Goal: Information Seeking & Learning: Learn about a topic

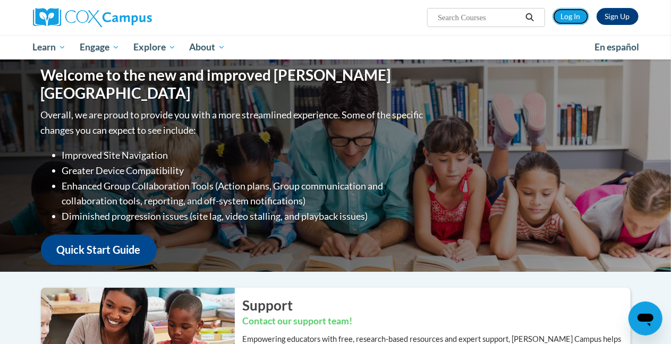
click at [569, 14] on link "Log In" at bounding box center [571, 16] width 37 height 17
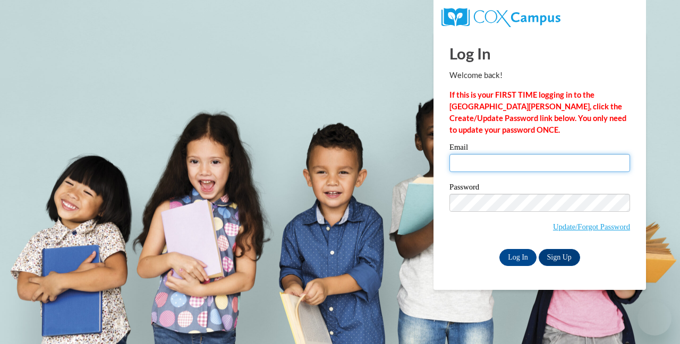
type input "guema01@wwusd.org"
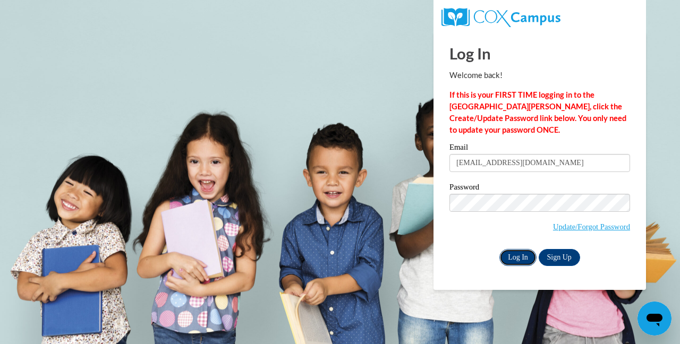
click at [521, 258] on input "Log In" at bounding box center [517, 257] width 37 height 17
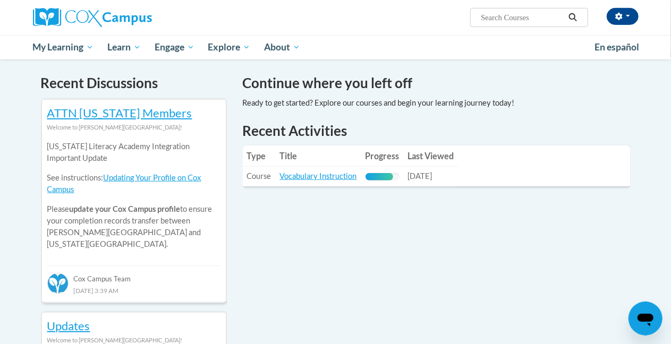
scroll to position [298, 0]
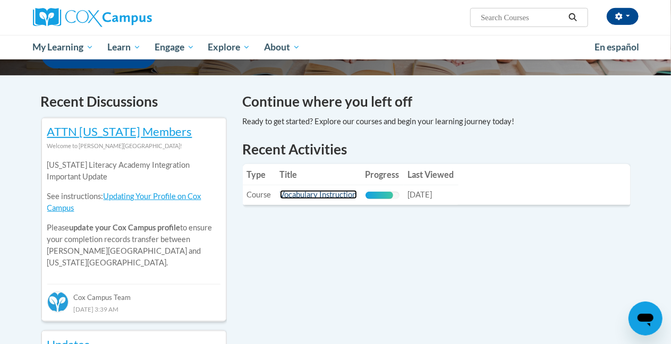
click at [336, 192] on link "Vocabulary Instruction" at bounding box center [318, 194] width 77 height 9
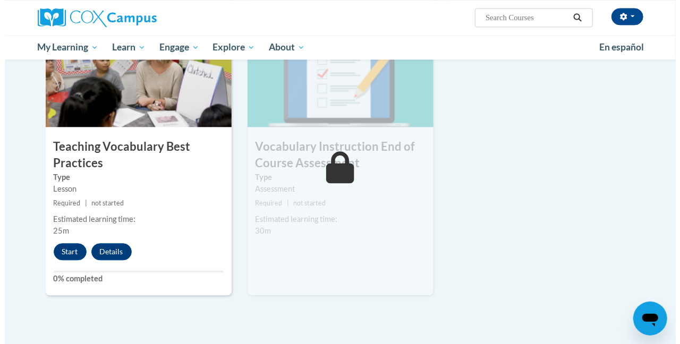
scroll to position [1152, 0]
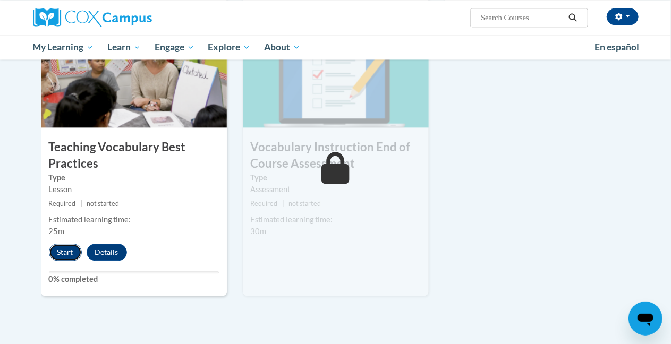
click at [61, 247] on button "Start" at bounding box center [65, 252] width 33 height 17
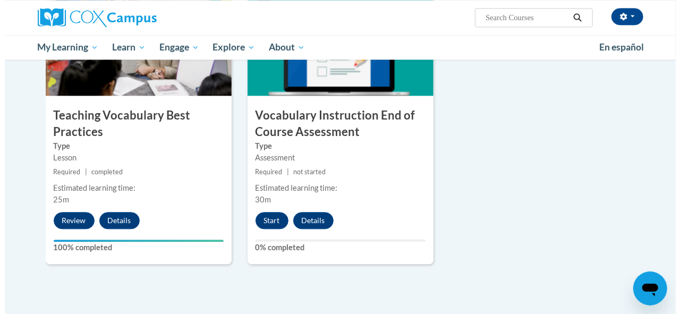
scroll to position [1183, 0]
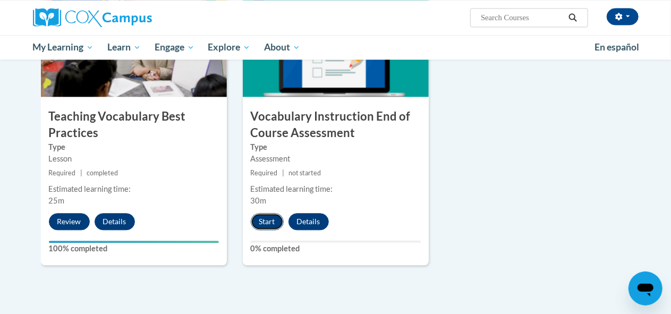
click at [261, 223] on button "Start" at bounding box center [267, 221] width 33 height 17
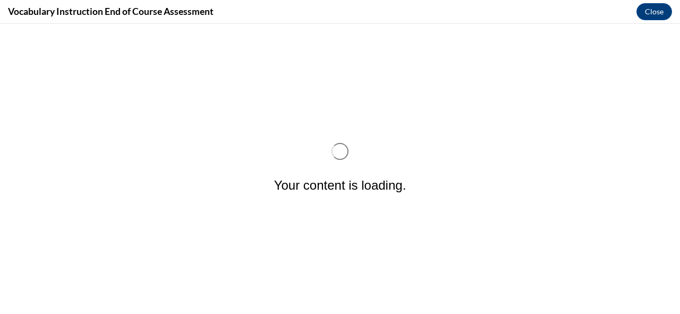
scroll to position [0, 0]
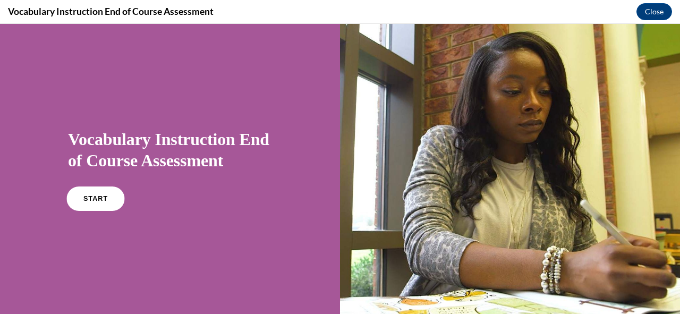
click at [103, 209] on link "START" at bounding box center [95, 198] width 58 height 24
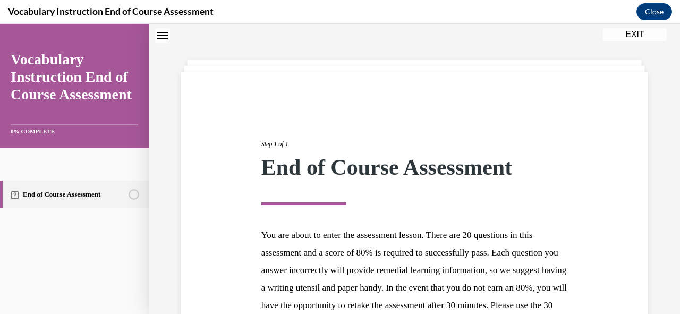
scroll to position [173, 0]
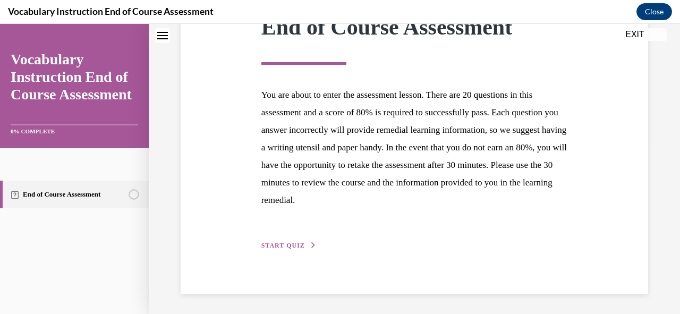
click at [283, 241] on button "START QUIZ" at bounding box center [288, 246] width 55 height 10
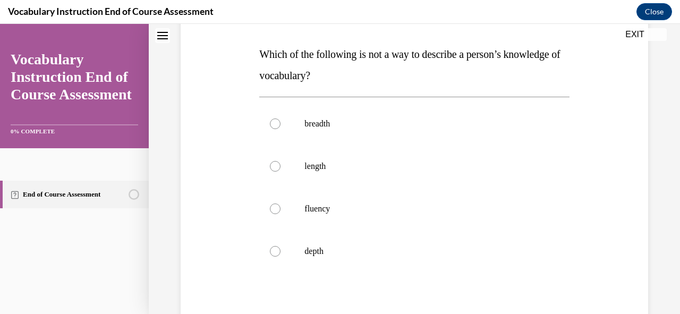
scroll to position [154, 0]
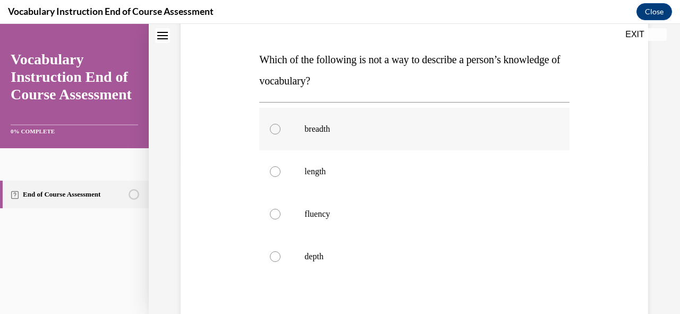
click at [279, 129] on div at bounding box center [275, 129] width 11 height 11
click at [279, 129] on input "breadth" at bounding box center [275, 129] width 11 height 11
radio input "true"
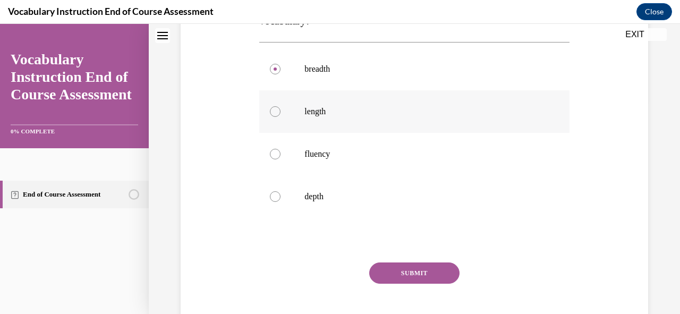
scroll to position [214, 0]
click at [273, 108] on div at bounding box center [275, 111] width 11 height 11
click at [273, 108] on input "length" at bounding box center [275, 111] width 11 height 11
radio input "true"
click at [415, 277] on button "SUBMIT" at bounding box center [414, 272] width 90 height 21
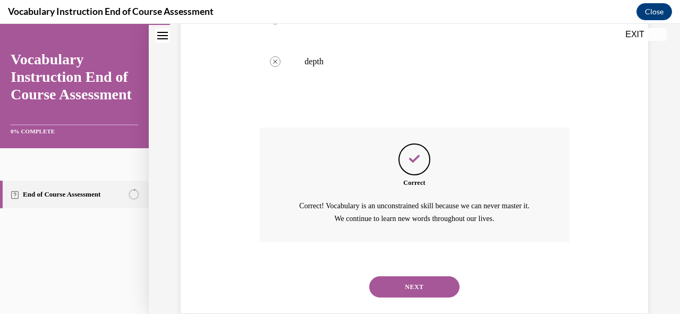
scroll to position [368, 0]
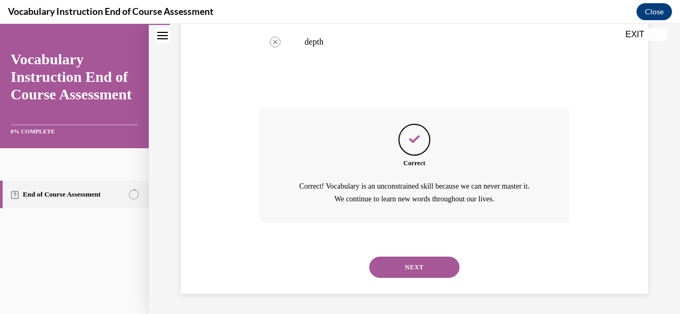
click at [403, 265] on button "NEXT" at bounding box center [414, 267] width 90 height 21
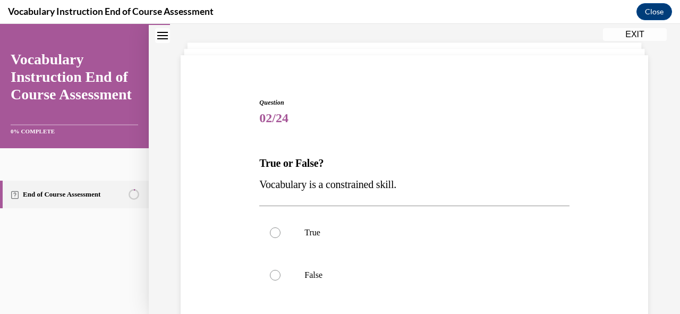
scroll to position [106, 0]
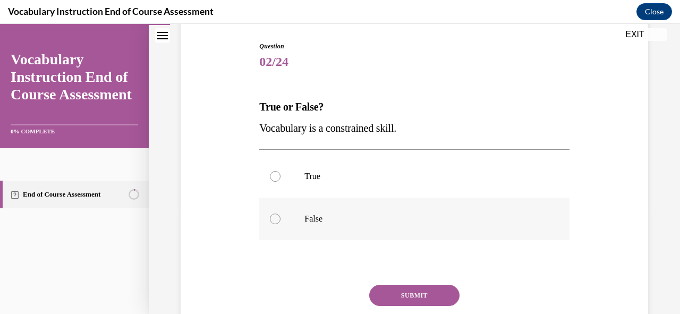
click at [277, 220] on div at bounding box center [275, 219] width 11 height 11
click at [277, 220] on input "False" at bounding box center [275, 219] width 11 height 11
radio input "true"
click at [425, 288] on button "SUBMIT" at bounding box center [414, 295] width 90 height 21
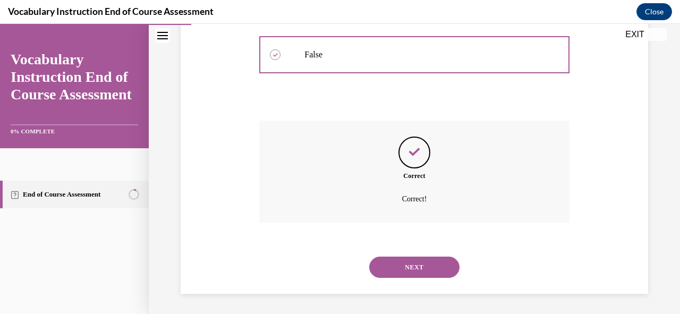
scroll to position [271, 0]
click at [405, 269] on button "NEXT" at bounding box center [414, 266] width 90 height 21
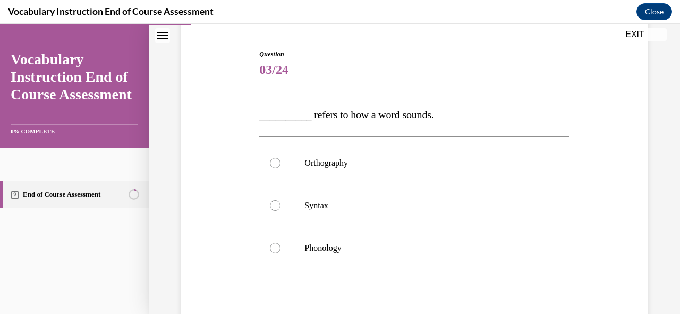
scroll to position [107, 0]
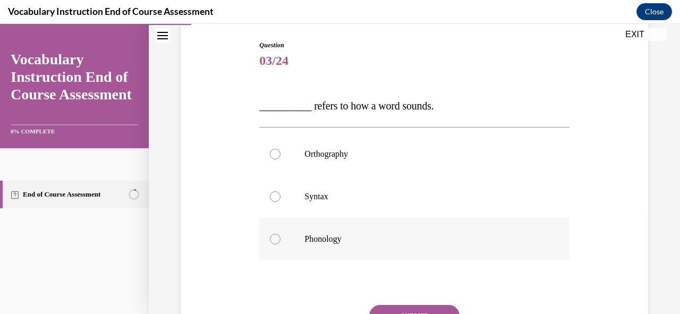
click at [275, 236] on div at bounding box center [275, 239] width 11 height 11
click at [275, 236] on input "Phonology" at bounding box center [275, 239] width 11 height 11
radio input "true"
click at [406, 312] on button "SUBMIT" at bounding box center [414, 315] width 90 height 21
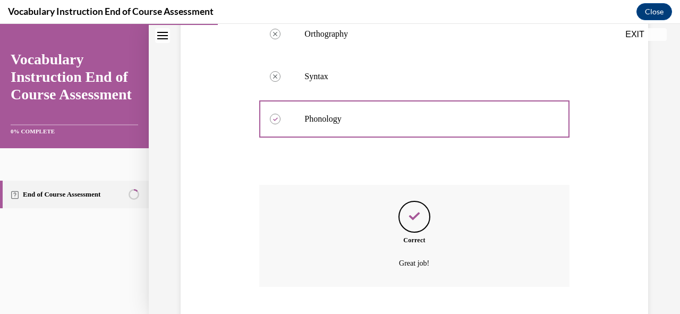
scroll to position [292, 0]
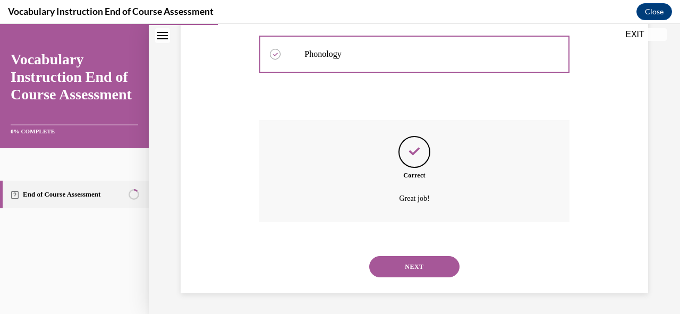
click at [420, 262] on button "NEXT" at bounding box center [414, 266] width 90 height 21
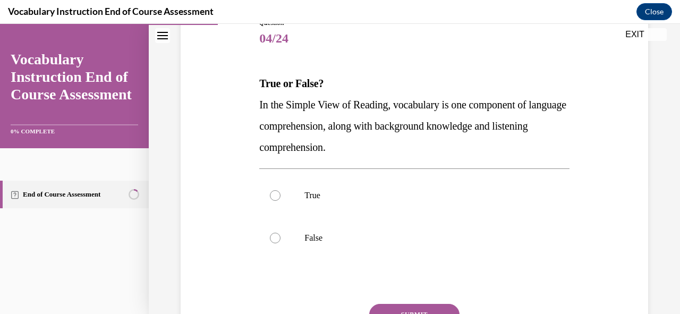
scroll to position [132, 0]
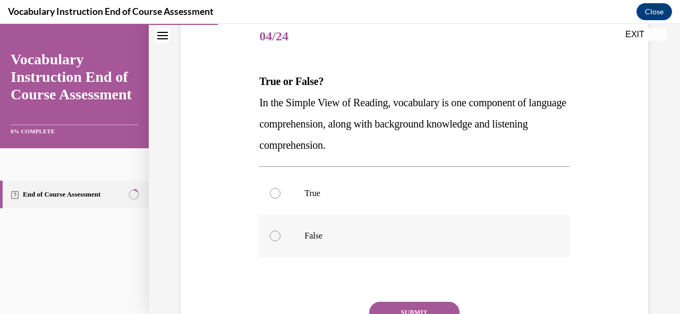
click at [273, 232] on div at bounding box center [275, 236] width 11 height 11
click at [273, 232] on input "False" at bounding box center [275, 236] width 11 height 11
radio input "true"
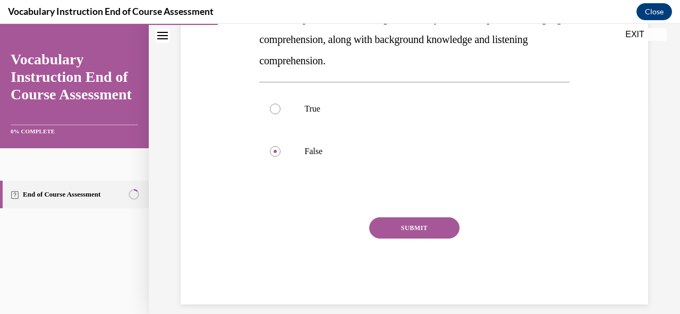
scroll to position [217, 0]
click at [408, 234] on button "SUBMIT" at bounding box center [414, 227] width 90 height 21
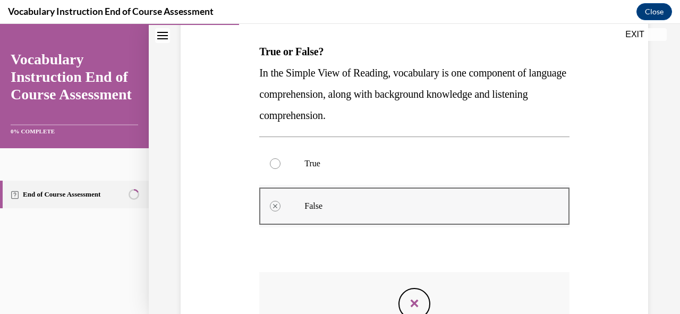
scroll to position [294, 0]
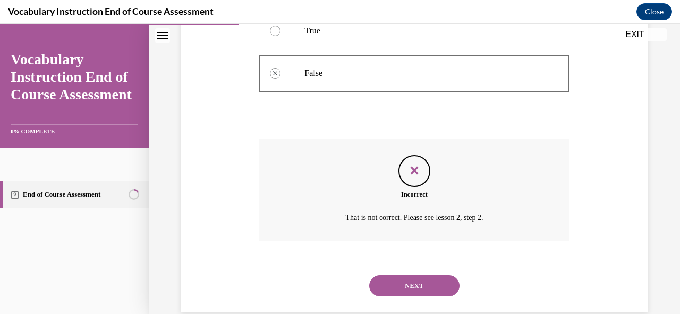
click at [422, 292] on button "NEXT" at bounding box center [414, 285] width 90 height 21
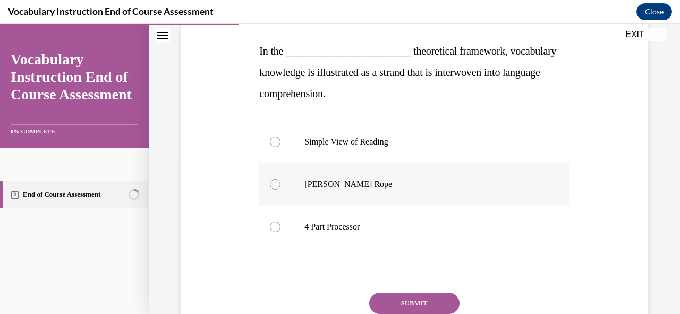
scroll to position [158, 0]
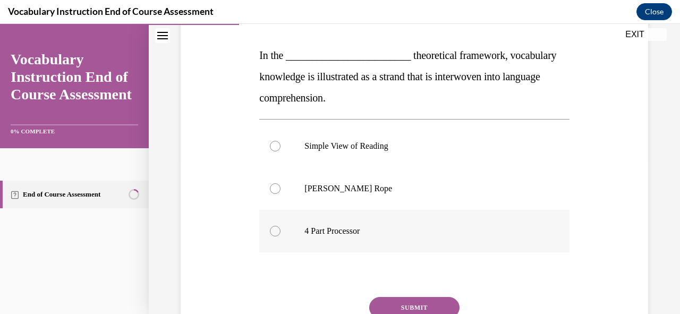
click at [276, 232] on div at bounding box center [275, 231] width 11 height 11
click at [276, 232] on input "4 Part Processor" at bounding box center [275, 231] width 11 height 11
radio input "true"
click at [411, 302] on button "SUBMIT" at bounding box center [414, 307] width 90 height 21
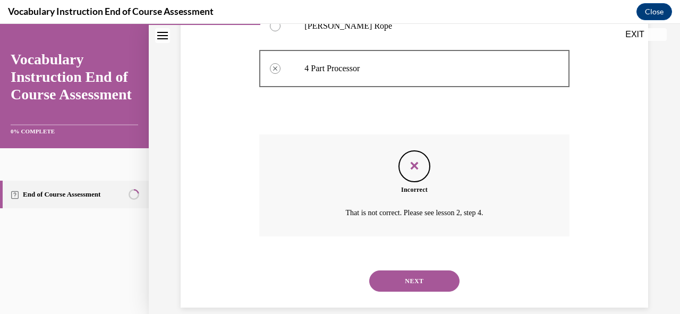
scroll to position [333, 0]
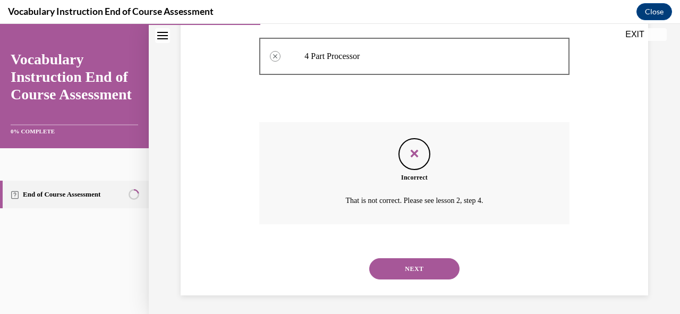
click at [404, 269] on button "NEXT" at bounding box center [414, 268] width 90 height 21
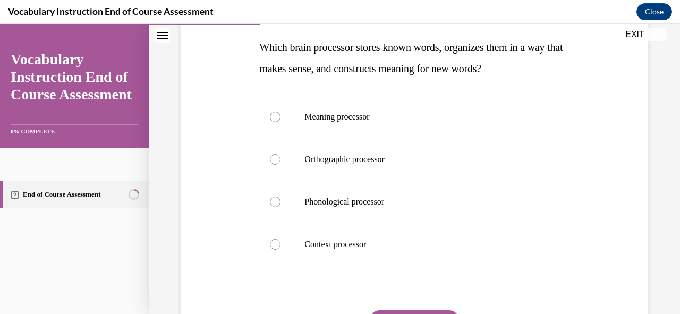
scroll to position [167, 0]
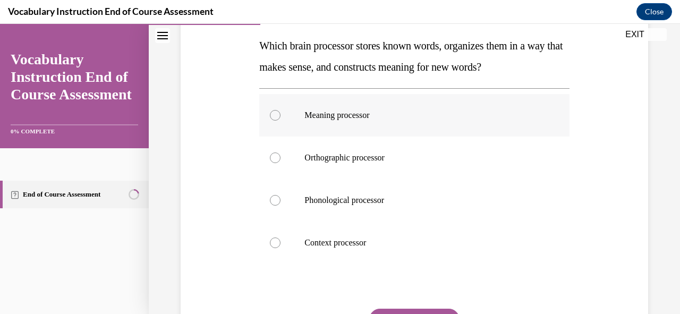
click at [274, 116] on div at bounding box center [275, 115] width 11 height 11
click at [274, 116] on input "Meaning processor" at bounding box center [275, 115] width 11 height 11
radio input "true"
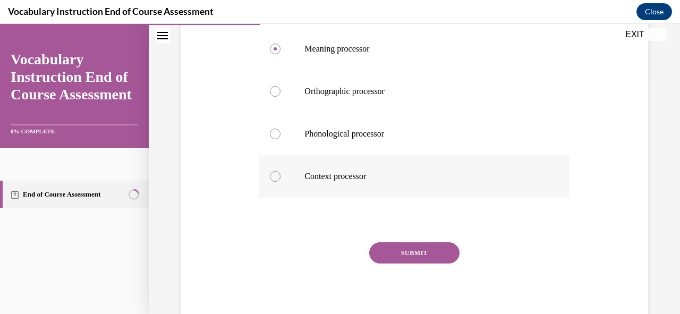
scroll to position [237, 0]
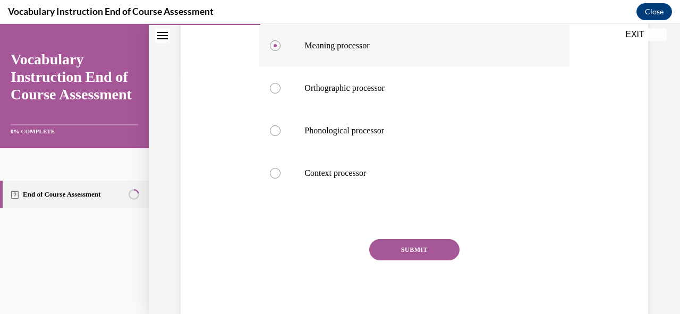
click at [275, 46] on circle at bounding box center [275, 45] width 3 height 3
click at [275, 46] on input "Meaning processor" at bounding box center [275, 45] width 11 height 11
click at [273, 49] on div at bounding box center [275, 45] width 11 height 11
click at [273, 49] on input "Meaning processor" at bounding box center [275, 45] width 11 height 11
click at [276, 176] on div at bounding box center [275, 173] width 11 height 11
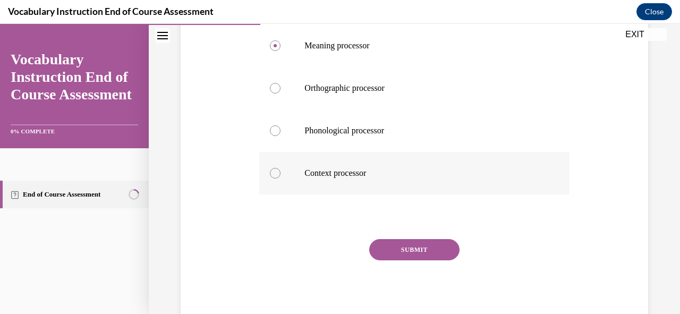
click at [276, 176] on input "Context processor" at bounding box center [275, 173] width 11 height 11
radio input "true"
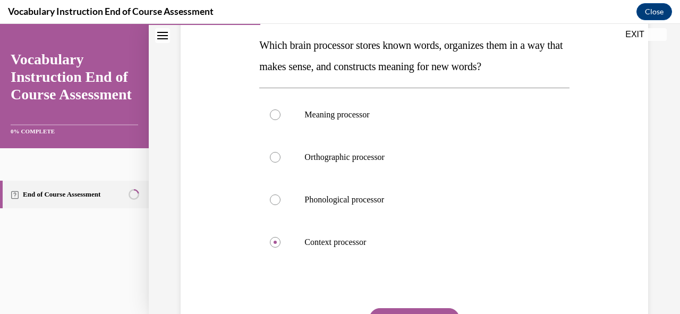
scroll to position [167, 0]
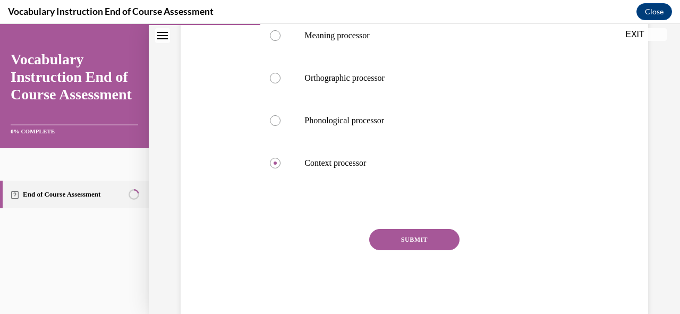
click at [398, 241] on button "SUBMIT" at bounding box center [414, 239] width 90 height 21
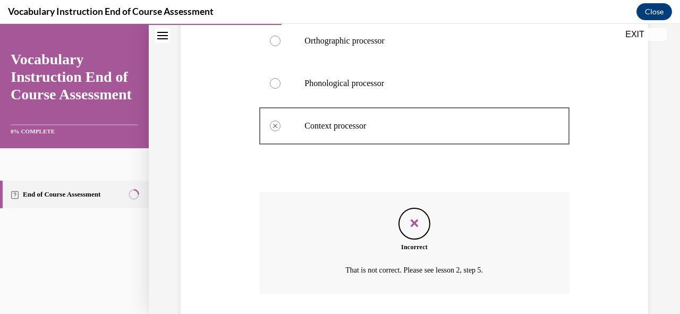
scroll to position [356, 0]
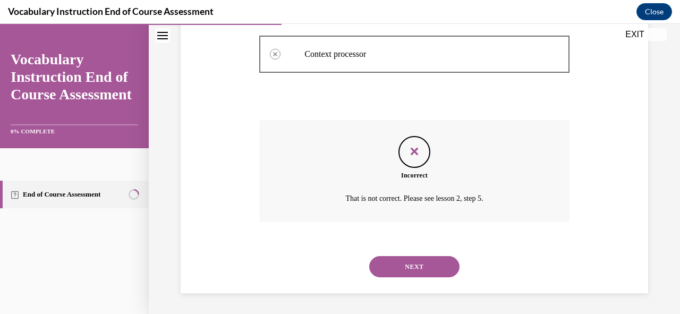
click at [406, 262] on button "NEXT" at bounding box center [414, 266] width 90 height 21
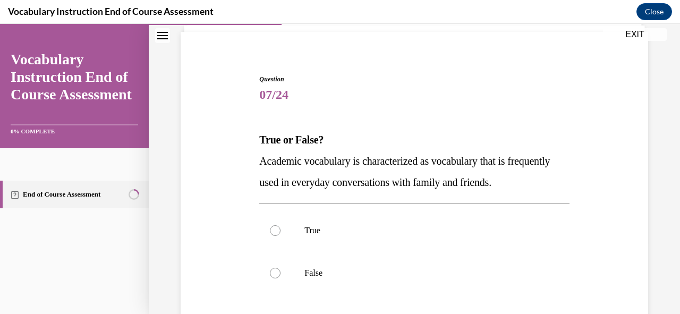
scroll to position [79, 0]
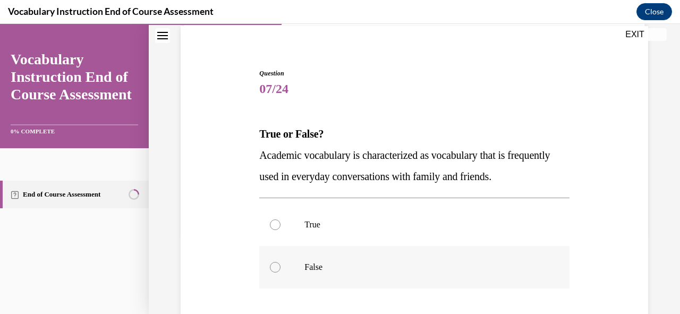
click at [274, 269] on div at bounding box center [275, 267] width 11 height 11
click at [274, 269] on input "False" at bounding box center [275, 267] width 11 height 11
radio input "true"
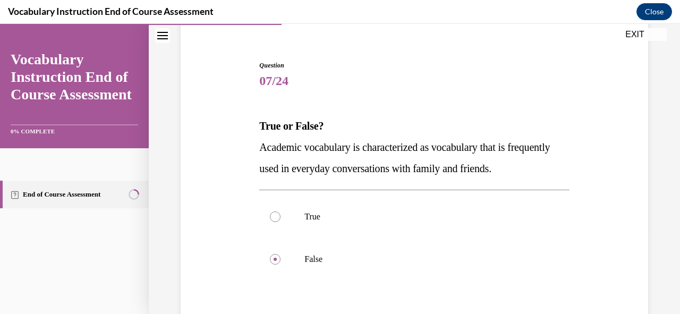
scroll to position [204, 0]
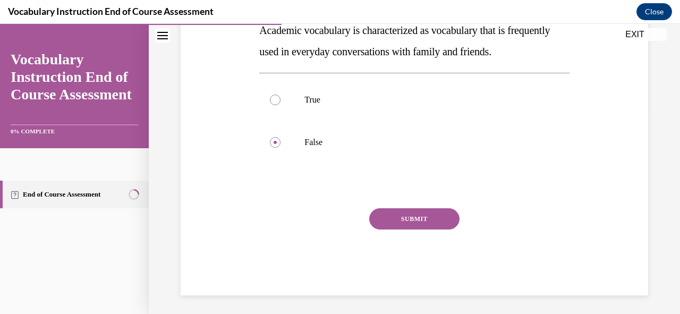
click at [397, 214] on button "SUBMIT" at bounding box center [414, 218] width 90 height 21
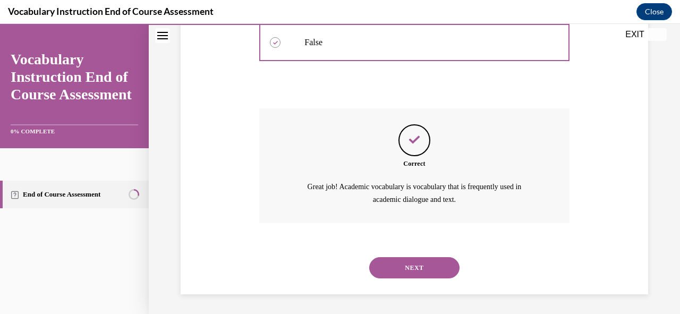
scroll to position [304, 0]
click at [417, 265] on button "NEXT" at bounding box center [414, 267] width 90 height 21
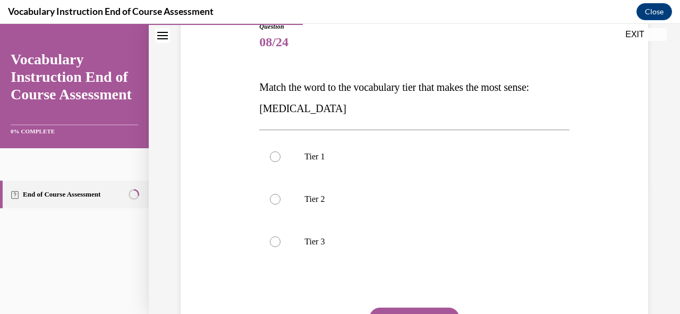
scroll to position [123, 0]
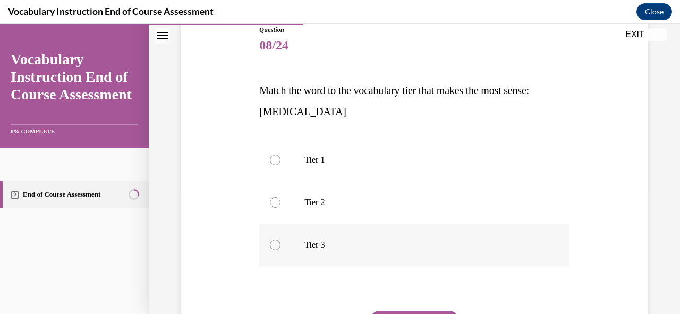
click at [274, 244] on div at bounding box center [275, 245] width 11 height 11
click at [274, 244] on input "Tier 3" at bounding box center [275, 245] width 11 height 11
radio input "true"
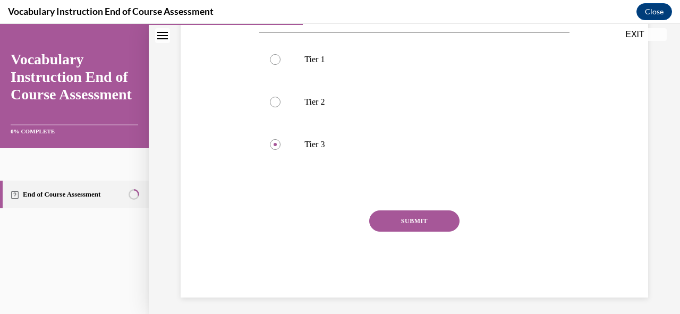
scroll to position [227, 0]
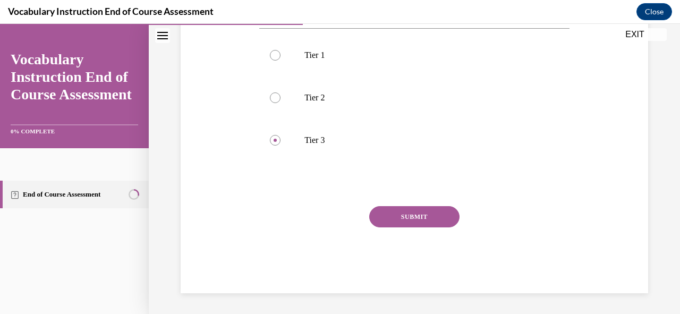
click at [405, 211] on button "SUBMIT" at bounding box center [414, 216] width 90 height 21
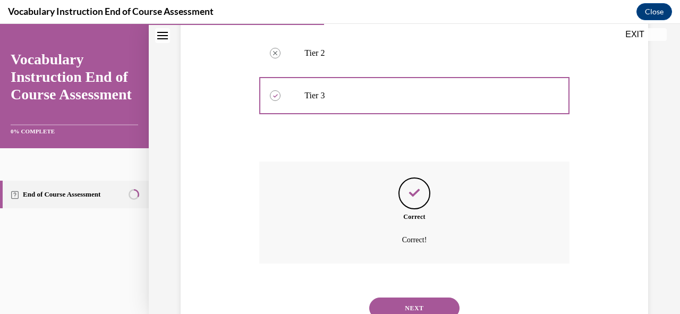
scroll to position [313, 0]
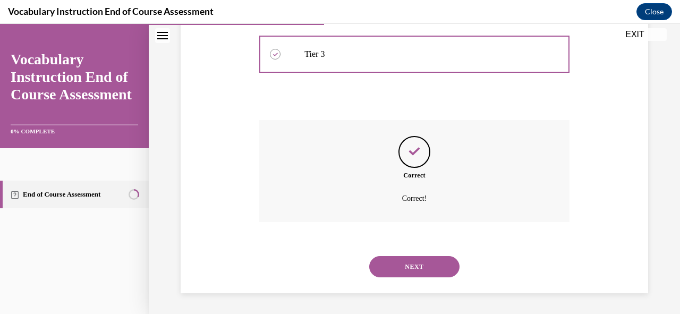
click at [404, 262] on button "NEXT" at bounding box center [414, 266] width 90 height 21
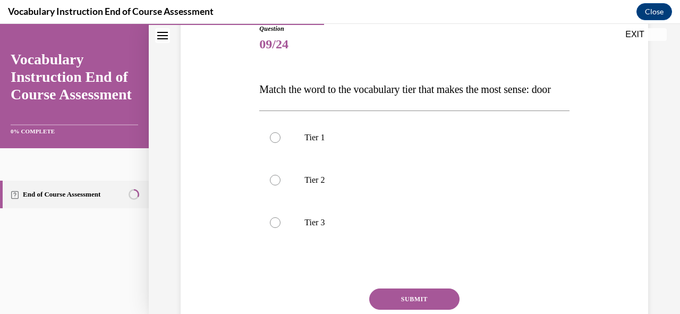
scroll to position [125, 0]
click at [275, 158] on label "Tier 1" at bounding box center [414, 136] width 310 height 43
click at [275, 142] on input "Tier 1" at bounding box center [275, 136] width 11 height 11
radio input "true"
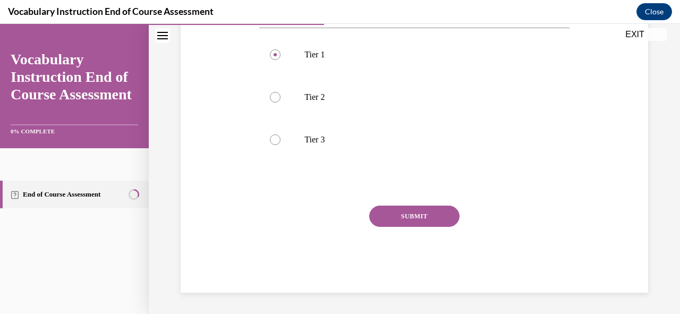
scroll to position [208, 0]
click at [403, 227] on button "SUBMIT" at bounding box center [414, 216] width 90 height 21
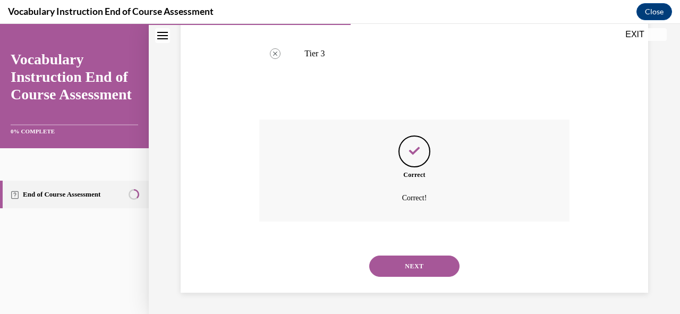
scroll to position [313, 0]
click at [412, 261] on button "NEXT" at bounding box center [414, 266] width 90 height 21
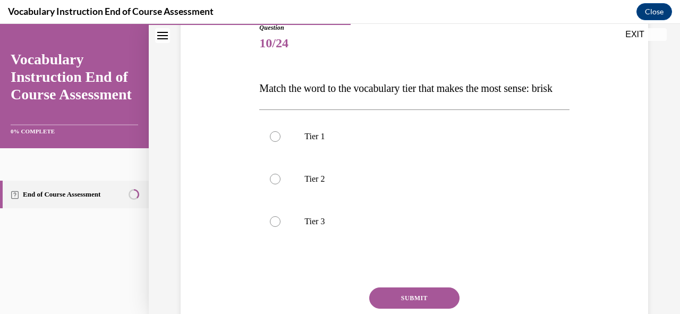
scroll to position [125, 0]
click at [279, 196] on label "Tier 2" at bounding box center [414, 178] width 310 height 43
click at [279, 184] on input "Tier 2" at bounding box center [275, 178] width 11 height 11
radio input "true"
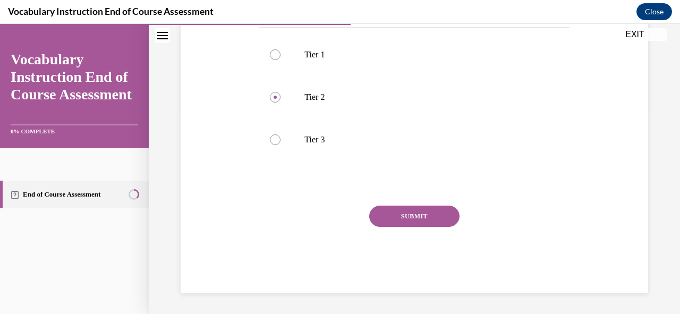
click at [400, 215] on button "SUBMIT" at bounding box center [414, 216] width 90 height 21
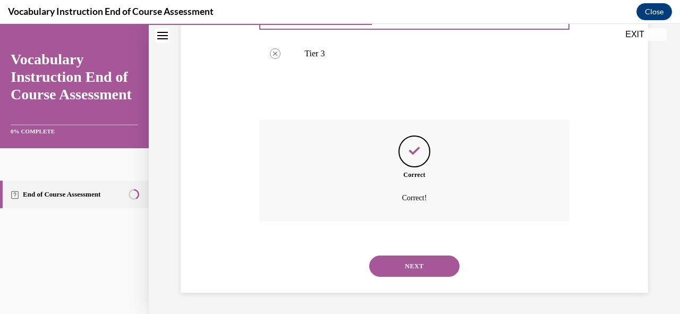
scroll to position [313, 0]
click at [411, 270] on button "NEXT" at bounding box center [414, 266] width 90 height 21
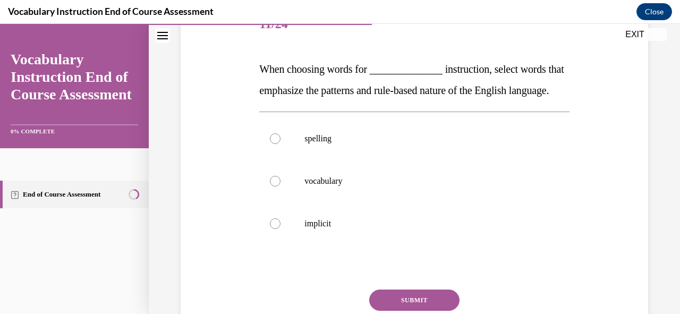
scroll to position [145, 0]
click at [278, 186] on div at bounding box center [275, 180] width 11 height 11
click at [278, 186] on input "vocabulary" at bounding box center [275, 180] width 11 height 11
radio input "true"
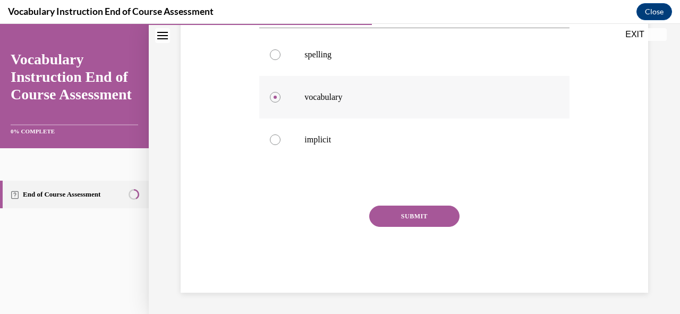
scroll to position [235, 0]
click at [409, 227] on button "SUBMIT" at bounding box center [414, 216] width 90 height 21
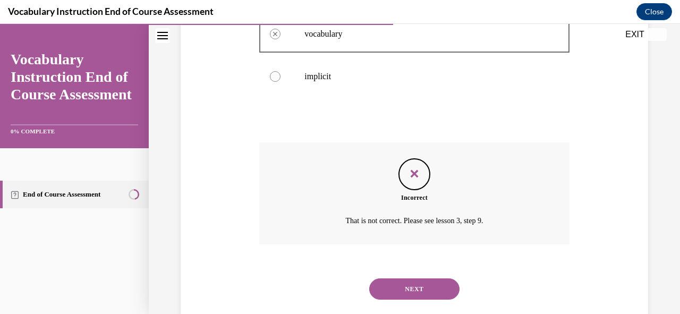
scroll to position [335, 0]
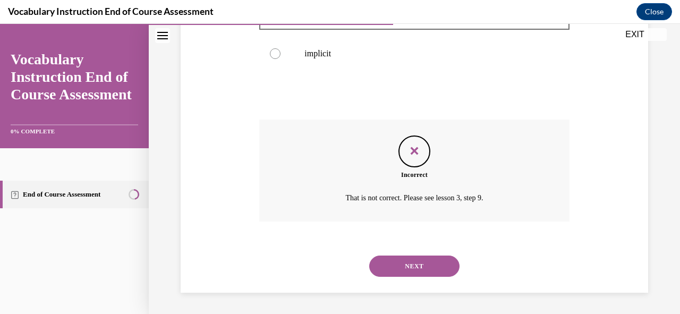
click at [423, 260] on button "NEXT" at bounding box center [414, 266] width 90 height 21
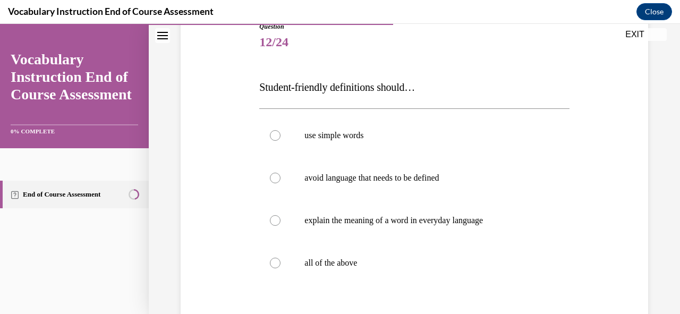
scroll to position [125, 0]
click at [273, 265] on div at bounding box center [275, 263] width 11 height 11
click at [273, 265] on input "all of the above" at bounding box center [275, 263] width 11 height 11
radio input "true"
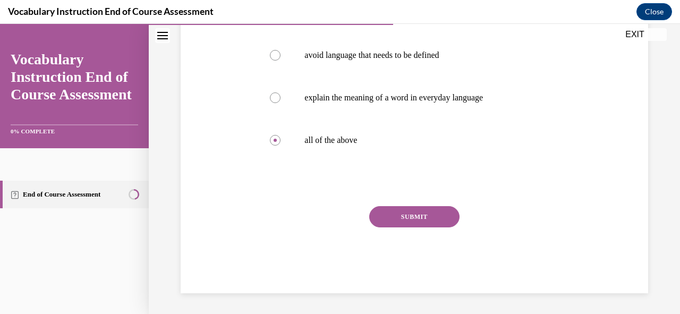
click at [389, 218] on button "SUBMIT" at bounding box center [414, 216] width 90 height 21
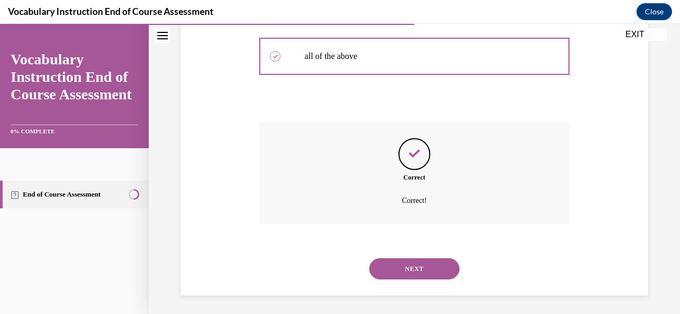
scroll to position [335, 0]
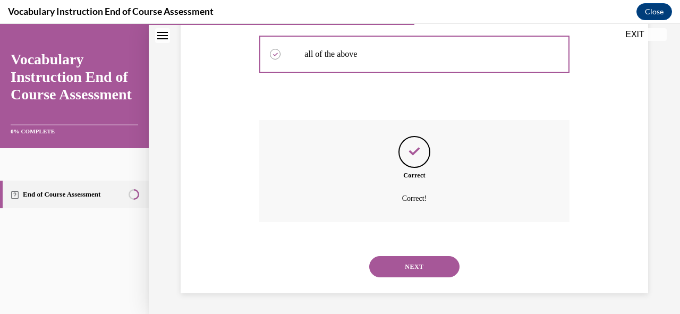
click at [419, 265] on button "NEXT" at bounding box center [414, 266] width 90 height 21
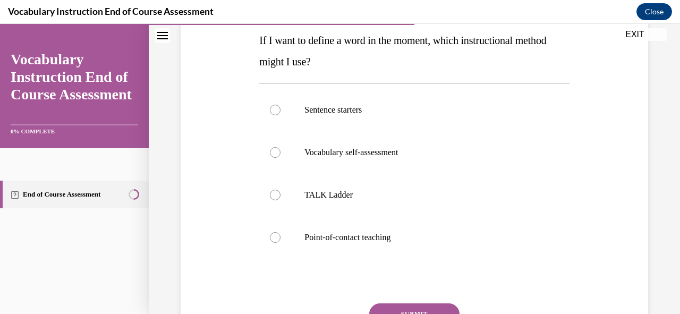
scroll to position [158, 0]
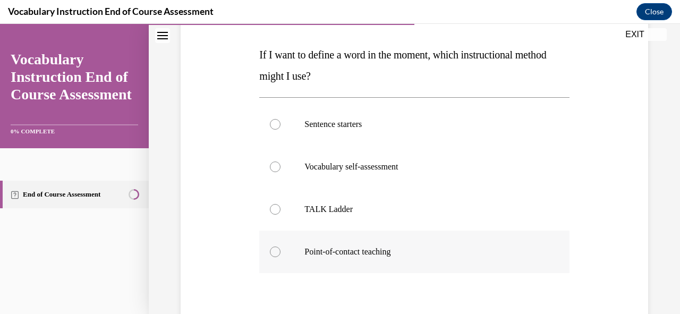
click at [273, 253] on div at bounding box center [275, 252] width 11 height 11
click at [273, 253] on input "Point-of-contact teaching" at bounding box center [275, 252] width 11 height 11
radio input "true"
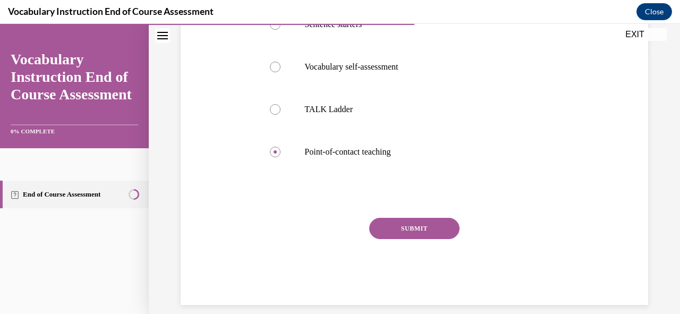
scroll to position [270, 0]
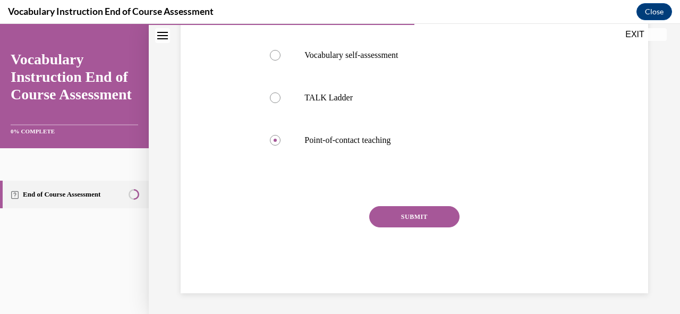
click at [395, 209] on button "SUBMIT" at bounding box center [414, 216] width 90 height 21
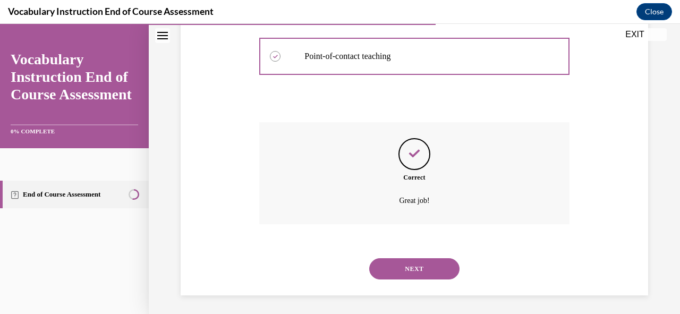
scroll to position [356, 0]
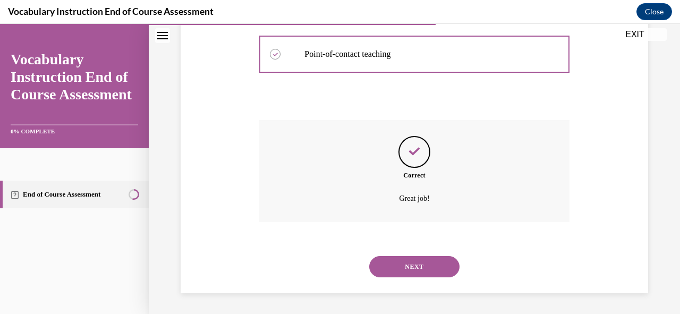
click at [422, 266] on button "NEXT" at bounding box center [414, 266] width 90 height 21
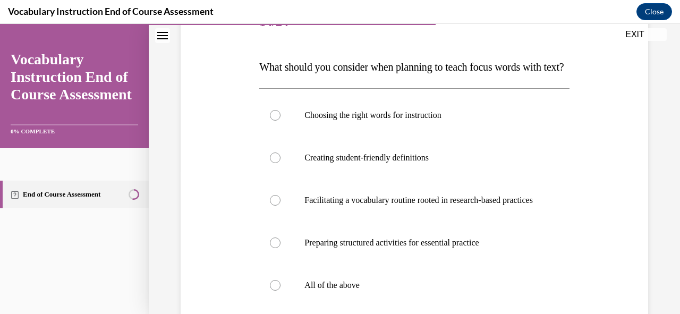
scroll to position [148, 0]
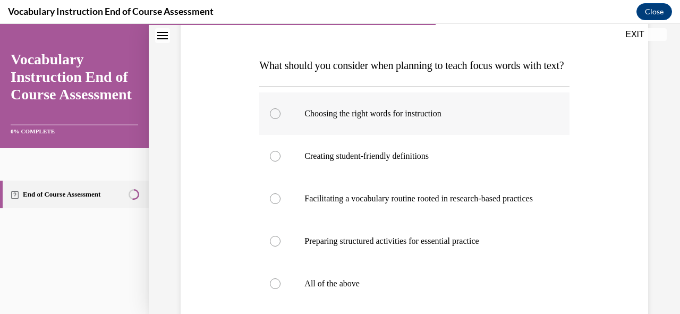
click at [271, 135] on label "Choosing the right words for instruction" at bounding box center [414, 113] width 310 height 43
click at [271, 119] on input "Choosing the right words for instruction" at bounding box center [275, 113] width 11 height 11
radio input "true"
click at [271, 162] on div at bounding box center [275, 156] width 11 height 11
click at [271, 162] on input "Creating student-friendly definitions" at bounding box center [275, 156] width 11 height 11
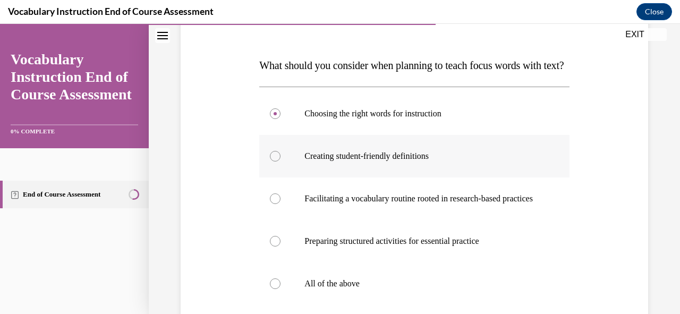
radio input "true"
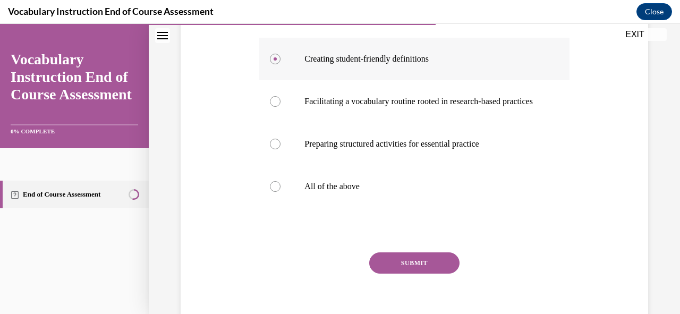
scroll to position [252, 0]
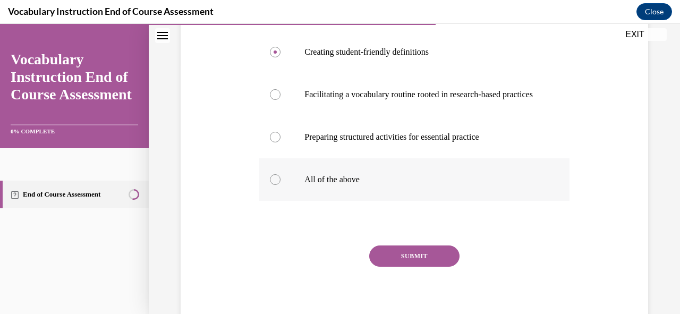
click at [272, 185] on div at bounding box center [275, 179] width 11 height 11
click at [272, 185] on input "All of the above" at bounding box center [275, 179] width 11 height 11
radio input "true"
click at [407, 267] on button "SUBMIT" at bounding box center [414, 255] width 90 height 21
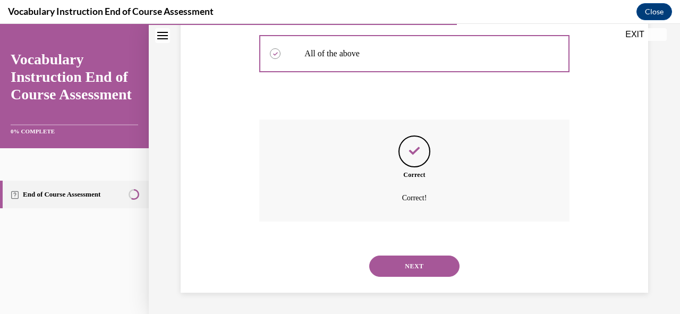
scroll to position [409, 0]
click at [411, 265] on button "NEXT" at bounding box center [414, 266] width 90 height 21
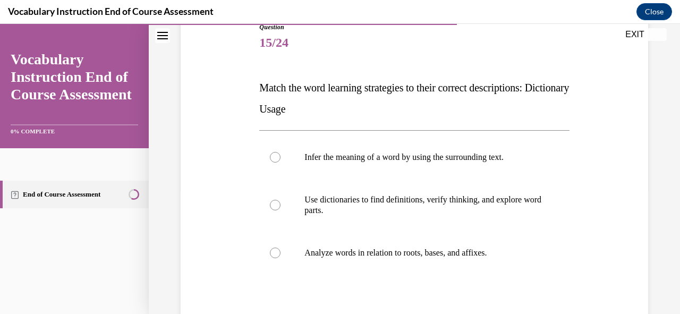
scroll to position [126, 0]
click at [274, 208] on div at bounding box center [275, 204] width 11 height 11
click at [274, 208] on input "Use dictionaries to find definitions, verify thinking, and explore word parts." at bounding box center [275, 204] width 11 height 11
radio input "true"
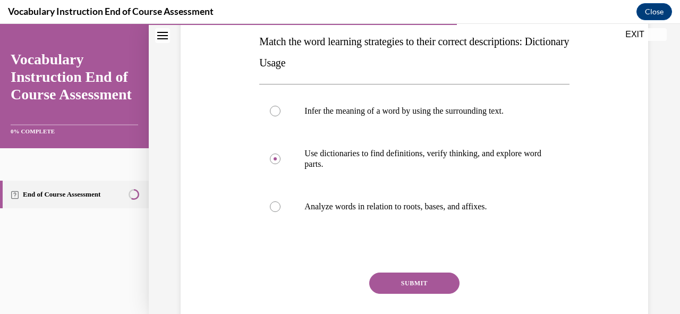
scroll to position [222, 0]
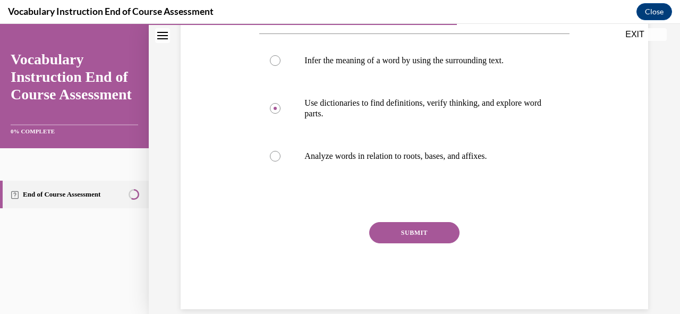
click at [405, 235] on button "SUBMIT" at bounding box center [414, 232] width 90 height 21
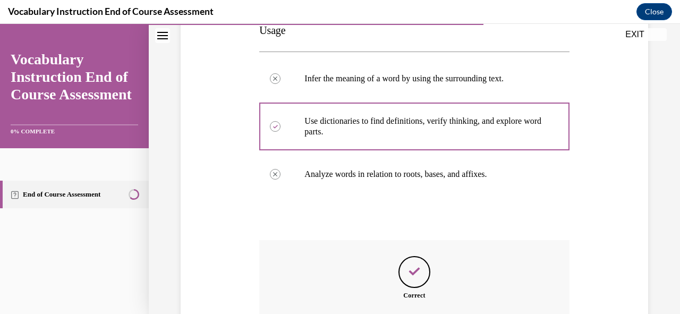
scroll to position [324, 0]
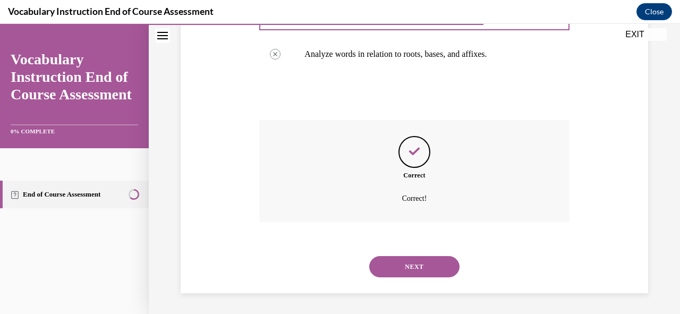
click at [410, 269] on button "NEXT" at bounding box center [414, 266] width 90 height 21
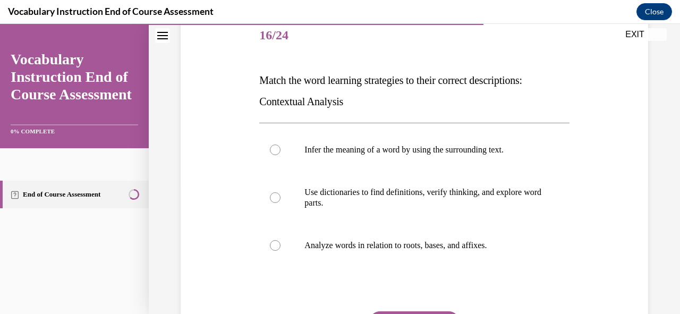
scroll to position [134, 0]
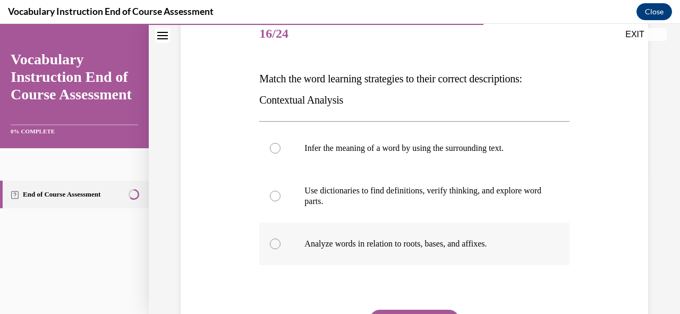
click at [272, 241] on div at bounding box center [275, 244] width 11 height 11
click at [272, 241] on input "Analyze words in relation to roots, bases, and affixes." at bounding box center [275, 244] width 11 height 11
radio input "true"
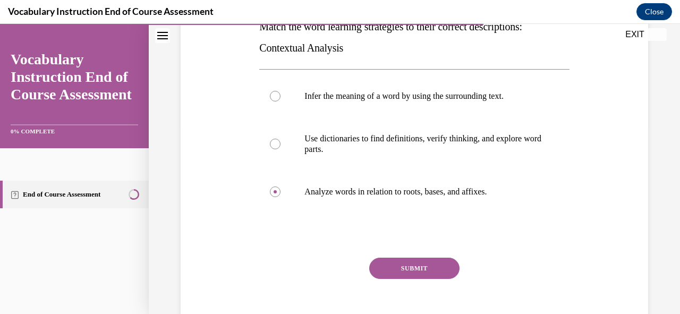
click at [396, 266] on button "SUBMIT" at bounding box center [414, 268] width 90 height 21
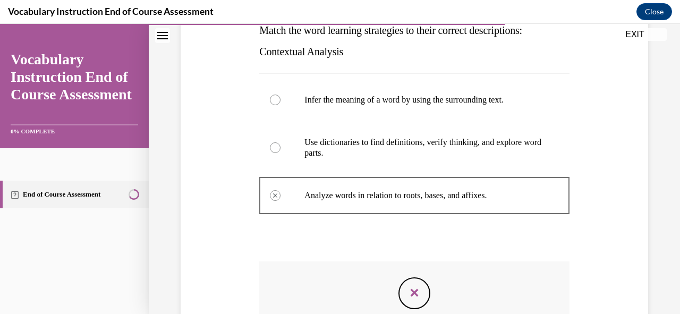
scroll to position [324, 0]
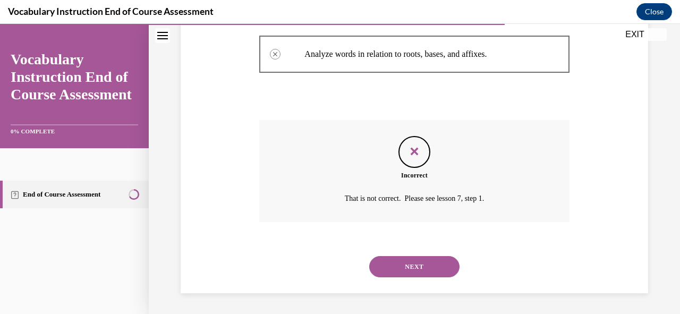
click at [416, 270] on button "NEXT" at bounding box center [414, 266] width 90 height 21
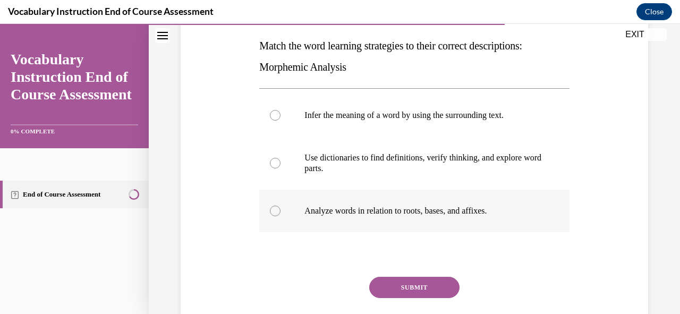
scroll to position [169, 0]
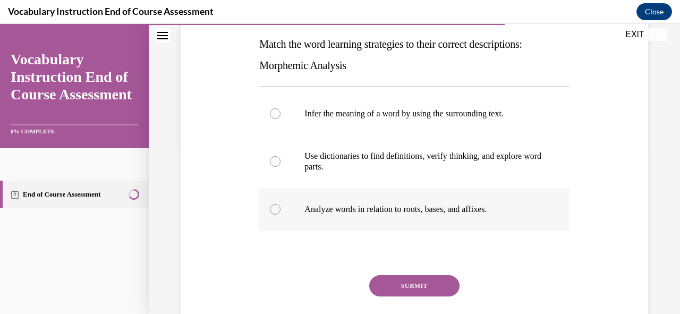
click at [273, 209] on div at bounding box center [275, 209] width 11 height 11
click at [273, 209] on input "Analyze words in relation to roots, bases, and affixes." at bounding box center [275, 209] width 11 height 11
radio input "true"
click at [405, 284] on button "SUBMIT" at bounding box center [414, 285] width 90 height 21
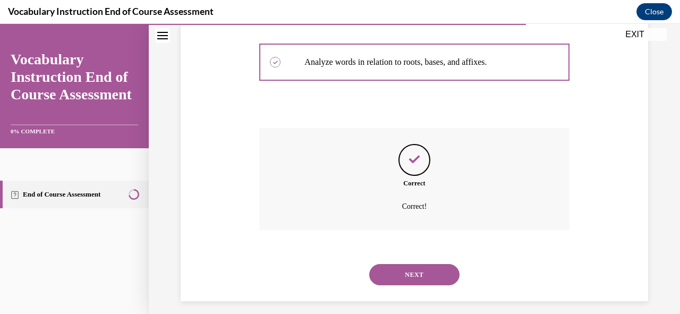
scroll to position [324, 0]
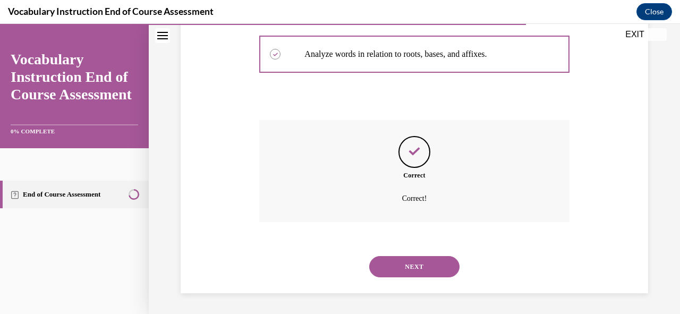
click at [405, 266] on button "NEXT" at bounding box center [414, 266] width 90 height 21
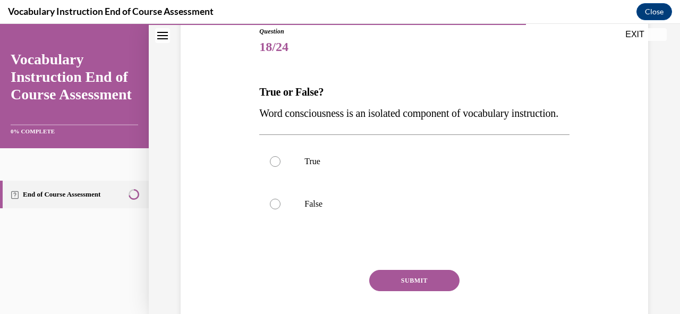
scroll to position [122, 0]
click at [277, 209] on div at bounding box center [275, 203] width 11 height 11
click at [277, 209] on input "False" at bounding box center [275, 203] width 11 height 11
radio input "true"
click at [426, 291] on button "SUBMIT" at bounding box center [414, 279] width 90 height 21
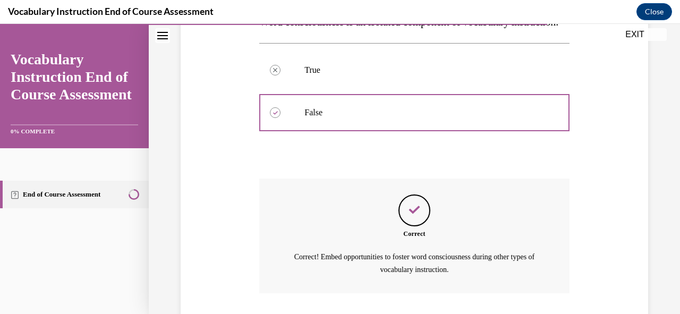
scroll to position [304, 0]
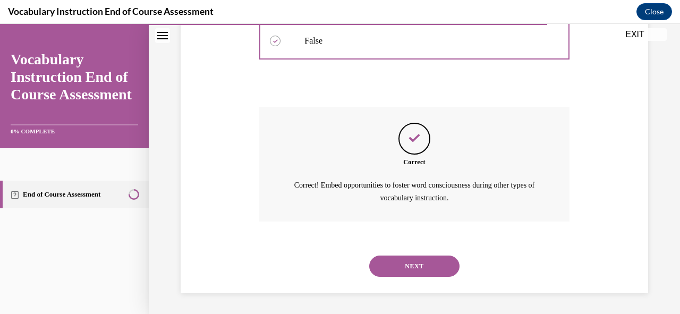
click at [419, 267] on button "NEXT" at bounding box center [414, 266] width 90 height 21
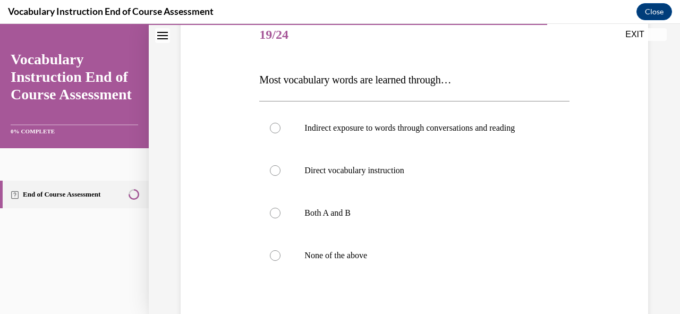
scroll to position [133, 0]
click at [276, 214] on div at bounding box center [275, 213] width 11 height 11
click at [276, 214] on input "Both A and B" at bounding box center [275, 213] width 11 height 11
radio input "true"
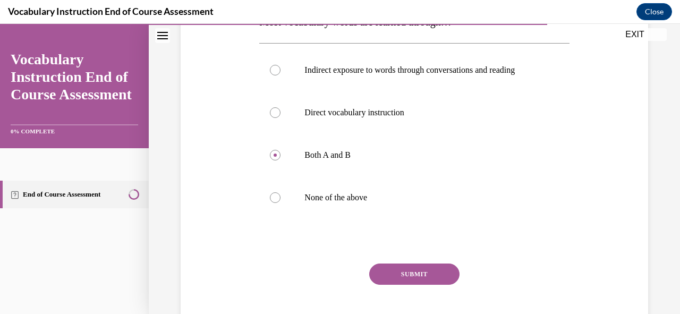
click at [389, 279] on button "SUBMIT" at bounding box center [414, 274] width 90 height 21
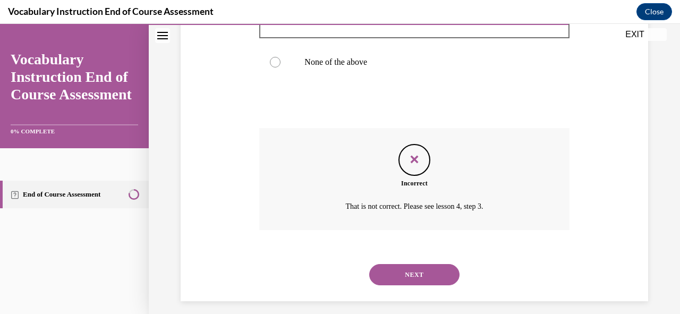
scroll to position [326, 0]
click at [409, 269] on button "NEXT" at bounding box center [414, 275] width 90 height 21
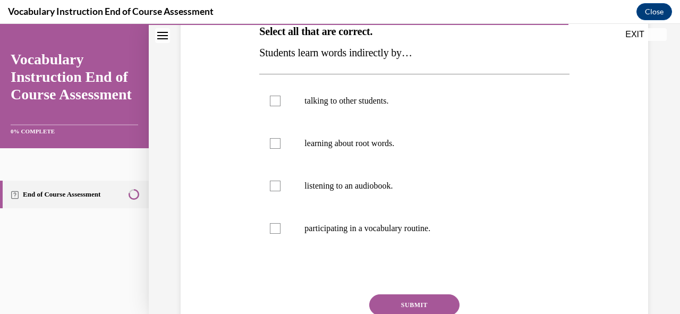
scroll to position [184, 0]
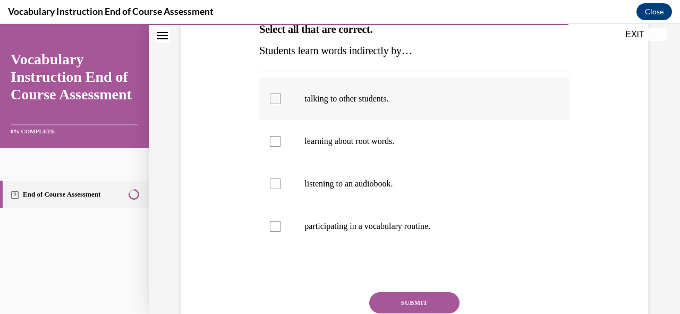
click at [276, 100] on div at bounding box center [275, 99] width 11 height 11
click at [276, 100] on input "talking to other students." at bounding box center [275, 99] width 11 height 11
checkbox input "true"
click at [276, 142] on div at bounding box center [275, 141] width 11 height 11
click at [276, 142] on input "learning about root words." at bounding box center [275, 141] width 11 height 11
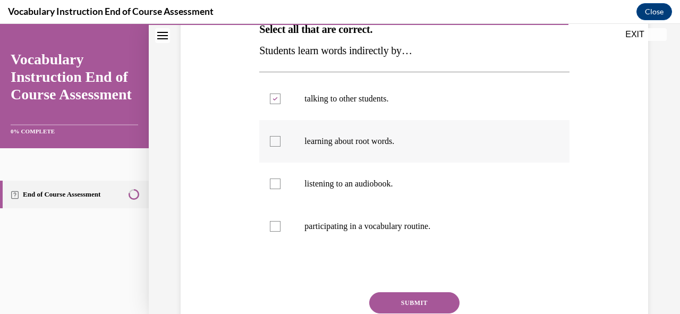
checkbox input "true"
click at [266, 237] on label "participating in a vocabulary routine." at bounding box center [414, 226] width 310 height 43
click at [270, 232] on input "participating in a vocabulary routine." at bounding box center [275, 226] width 11 height 11
checkbox input "true"
click at [273, 142] on icon at bounding box center [275, 142] width 5 height 4
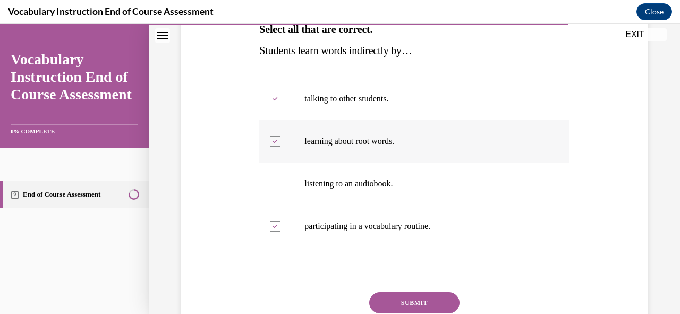
click at [273, 142] on input "learning about root words." at bounding box center [275, 141] width 11 height 11
checkbox input "false"
click at [278, 185] on div at bounding box center [275, 184] width 11 height 11
click at [278, 185] on input "listening to an audiobook." at bounding box center [275, 184] width 11 height 11
checkbox input "true"
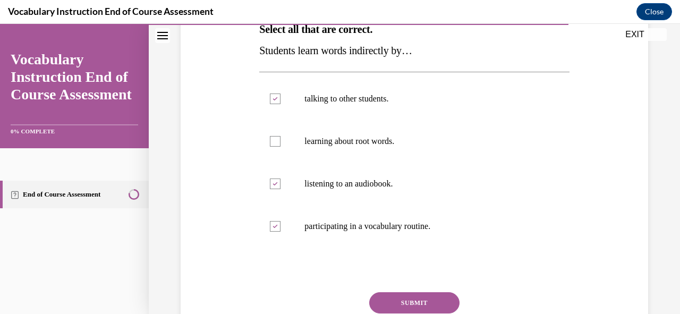
click at [412, 298] on button "SUBMIT" at bounding box center [414, 302] width 90 height 21
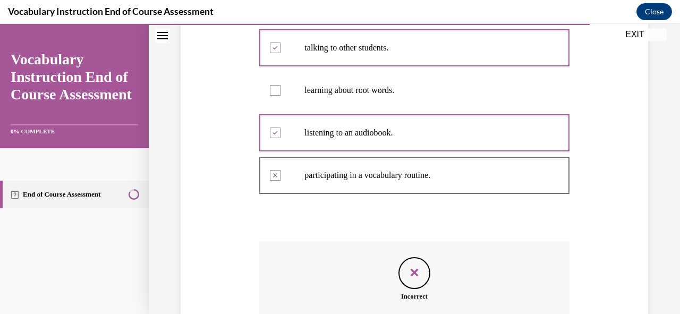
scroll to position [356, 0]
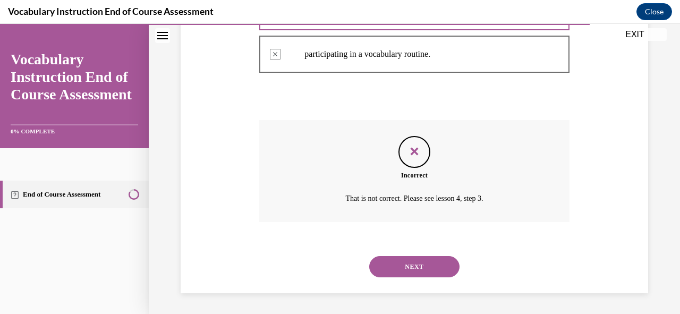
click at [394, 273] on button "NEXT" at bounding box center [414, 266] width 90 height 21
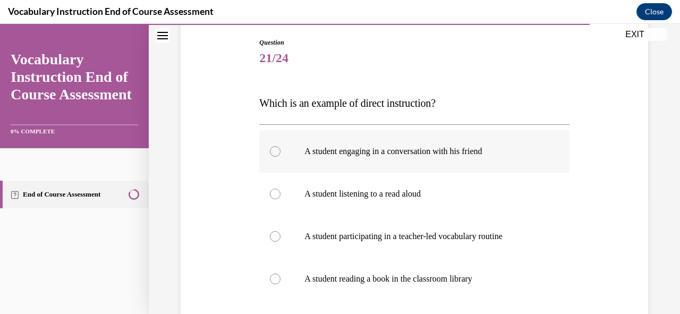
scroll to position [159, 0]
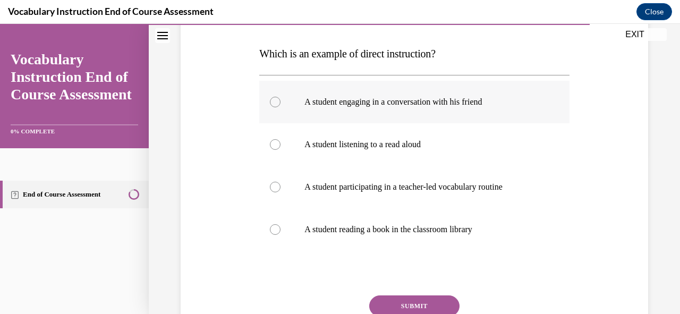
click at [274, 105] on div at bounding box center [275, 102] width 11 height 11
click at [274, 105] on input "A student engaging in a conversation with his friend" at bounding box center [275, 102] width 11 height 11
radio input "true"
click at [276, 184] on div at bounding box center [275, 187] width 11 height 11
click at [276, 184] on input "A student participating in a teacher-led vocabulary routine" at bounding box center [275, 187] width 11 height 11
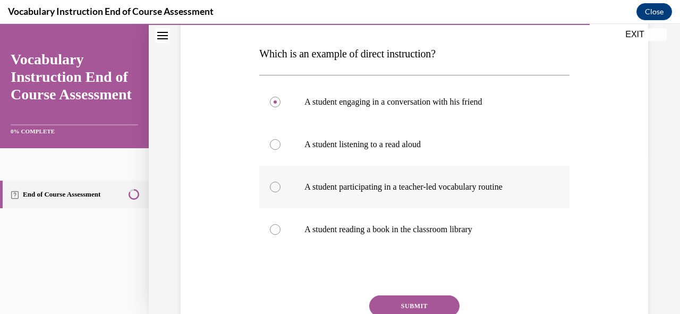
radio input "true"
click at [406, 301] on button "SUBMIT" at bounding box center [414, 305] width 90 height 21
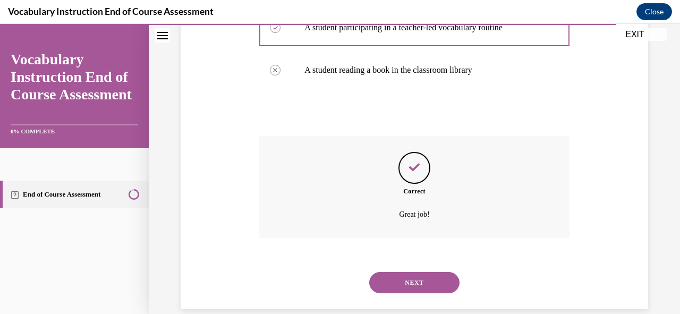
scroll to position [318, 0]
click at [408, 277] on button "NEXT" at bounding box center [414, 283] width 90 height 21
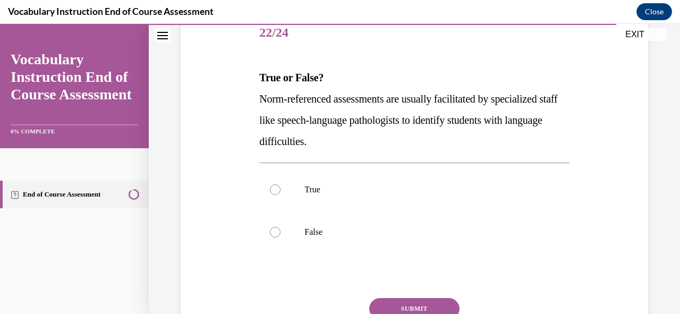
scroll to position [137, 0]
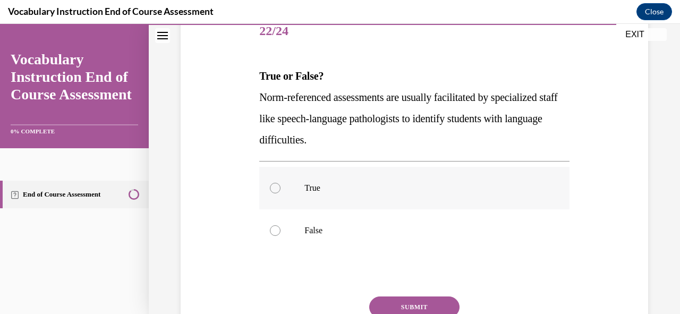
click at [275, 183] on div at bounding box center [275, 188] width 11 height 11
click at [275, 183] on input "True" at bounding box center [275, 188] width 11 height 11
radio input "true"
click at [417, 303] on button "SUBMIT" at bounding box center [414, 306] width 90 height 21
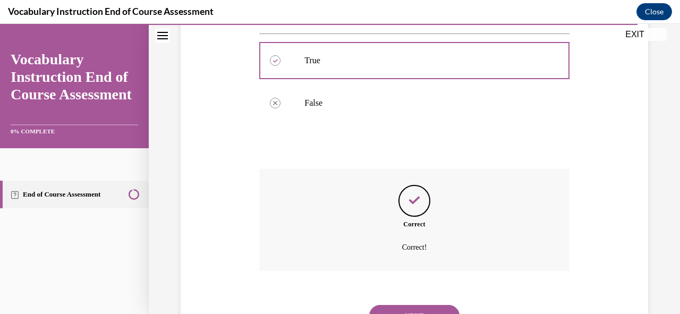
scroll to position [268, 0]
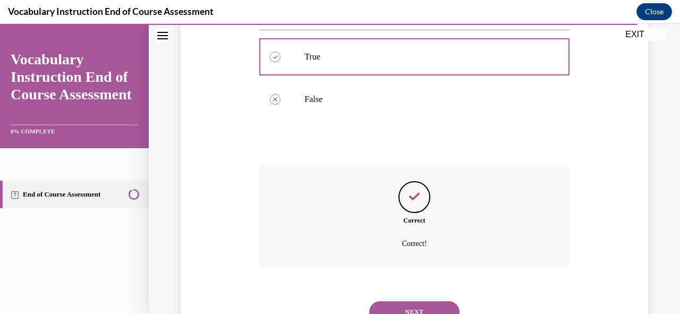
click at [409, 304] on button "NEXT" at bounding box center [414, 311] width 90 height 21
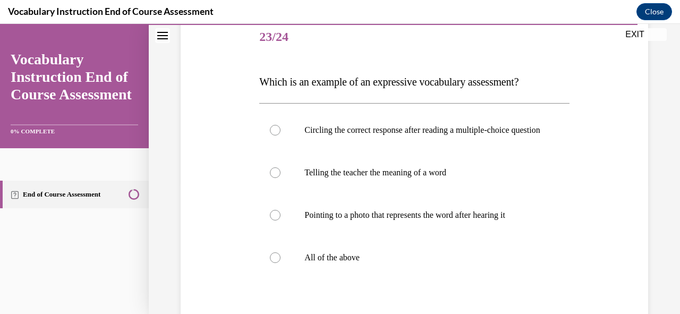
scroll to position [134, 0]
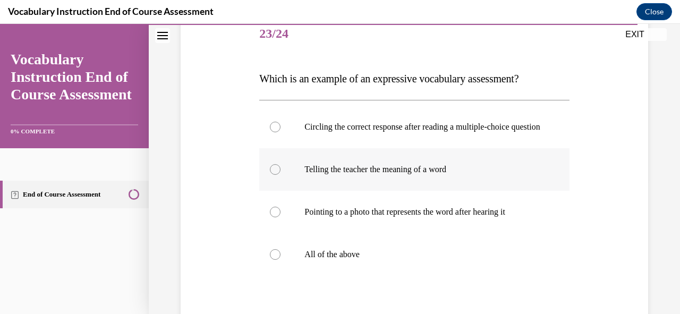
click at [275, 175] on div at bounding box center [275, 169] width 11 height 11
click at [275, 175] on input "Telling the teacher the meaning of a word" at bounding box center [275, 169] width 11 height 11
radio input "true"
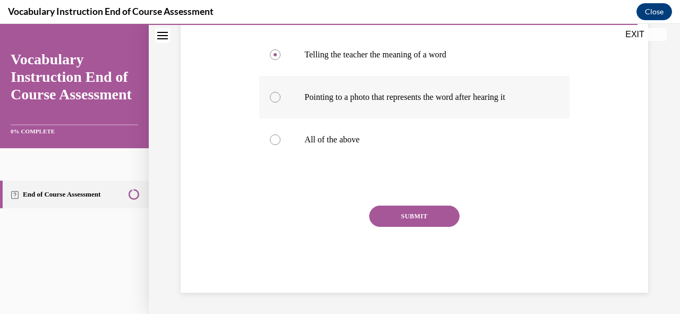
scroll to position [252, 0]
click at [393, 227] on button "SUBMIT" at bounding box center [414, 216] width 90 height 21
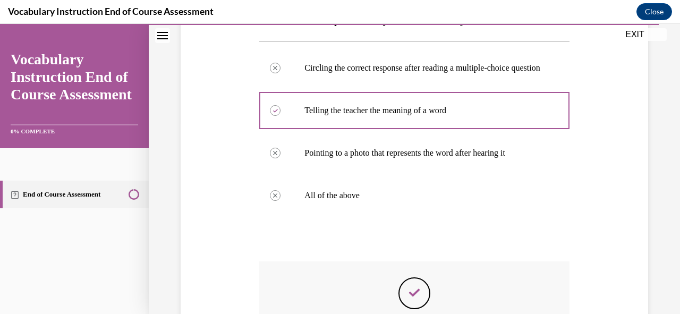
scroll to position [345, 0]
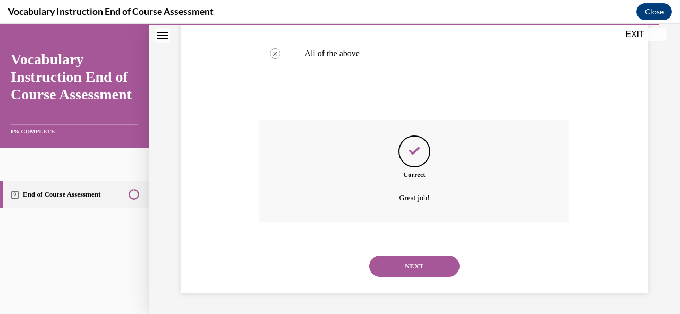
click at [405, 271] on button "NEXT" at bounding box center [414, 266] width 90 height 21
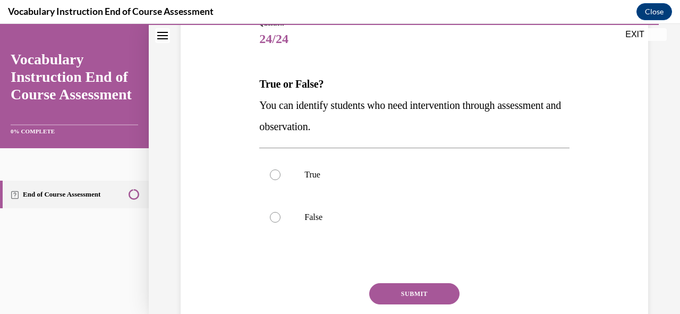
scroll to position [120, 0]
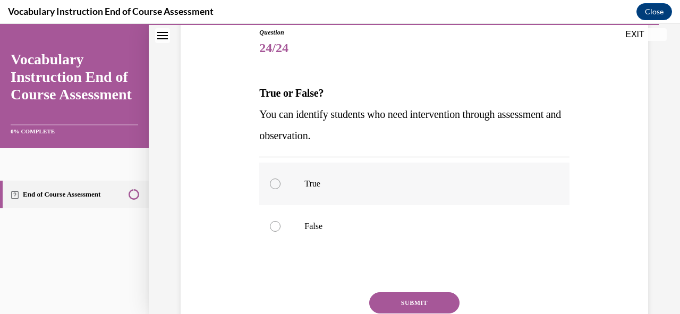
click at [270, 184] on div at bounding box center [275, 184] width 11 height 11
click at [270, 184] on input "True" at bounding box center [275, 184] width 11 height 11
radio input "true"
click at [410, 298] on button "SUBMIT" at bounding box center [414, 302] width 90 height 21
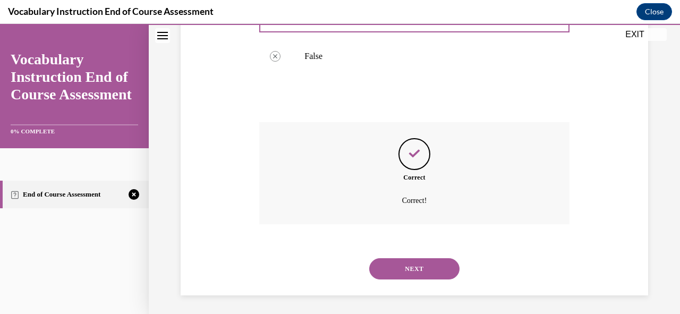
scroll to position [292, 0]
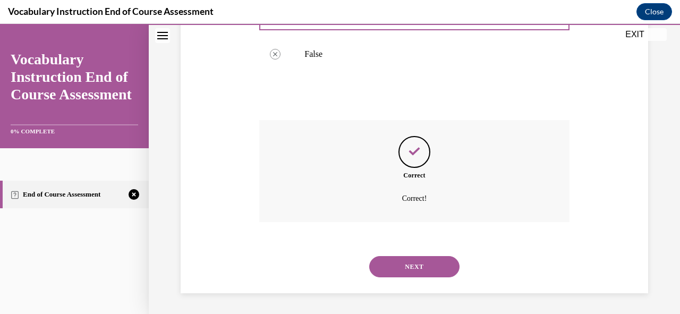
click at [418, 268] on button "NEXT" at bounding box center [414, 266] width 90 height 21
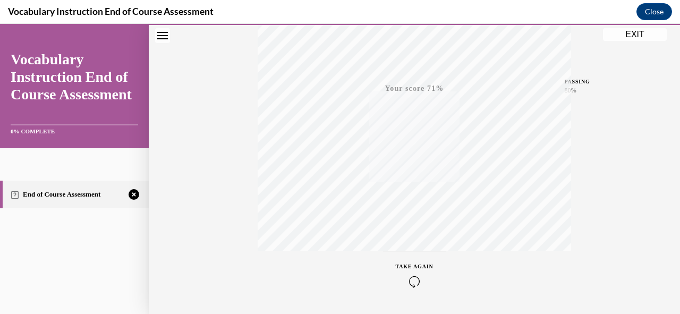
scroll to position [254, 0]
click at [412, 249] on icon "button" at bounding box center [415, 250] width 38 height 12
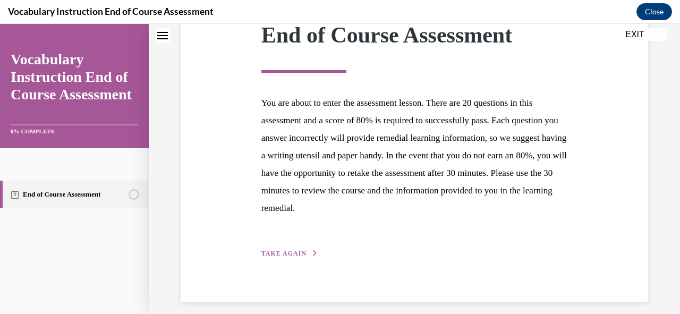
scroll to position [173, 0]
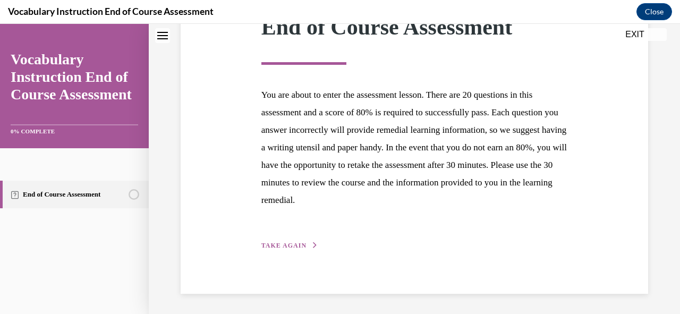
click at [291, 243] on span "TAKE AGAIN" at bounding box center [283, 245] width 45 height 7
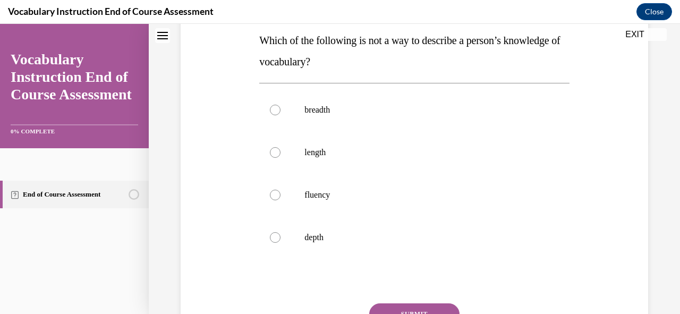
scroll to position [192, 0]
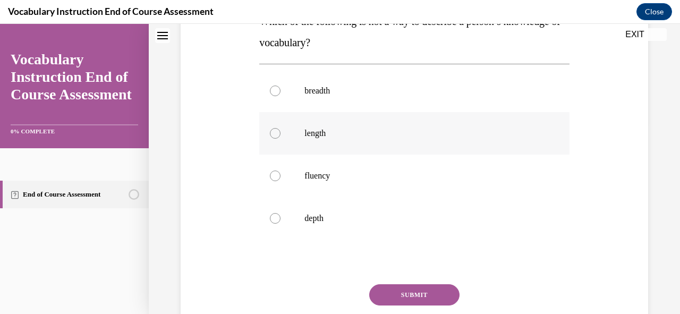
click at [272, 135] on div at bounding box center [275, 133] width 11 height 11
click at [272, 135] on input "length" at bounding box center [275, 133] width 11 height 11
radio input "true"
click at [395, 294] on button "SUBMIT" at bounding box center [414, 294] width 90 height 21
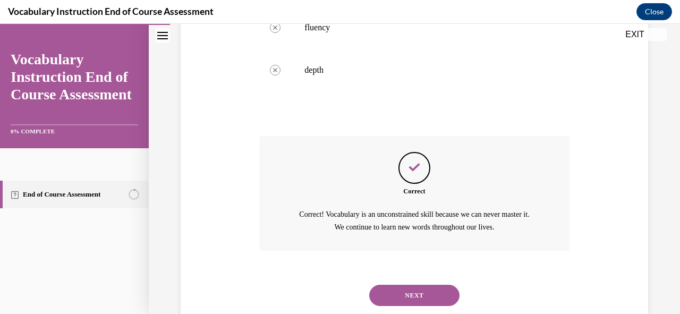
scroll to position [368, 0]
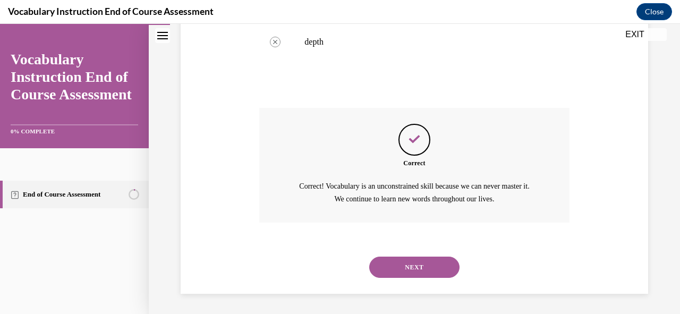
click at [407, 266] on button "NEXT" at bounding box center [414, 267] width 90 height 21
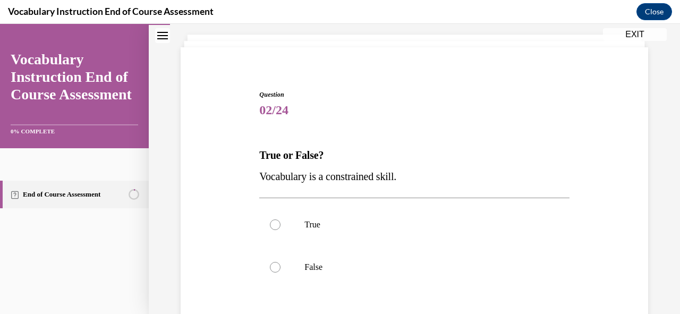
scroll to position [66, 0]
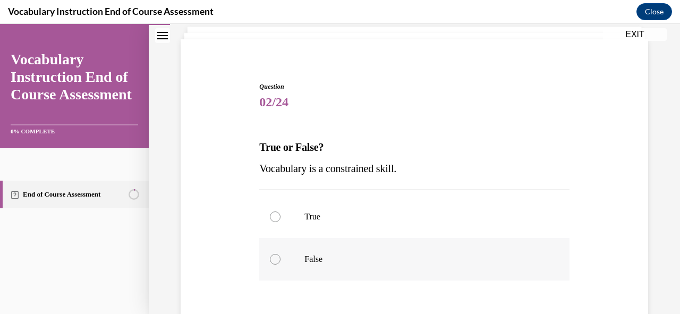
click at [274, 255] on div at bounding box center [275, 259] width 11 height 11
click at [274, 255] on input "False" at bounding box center [275, 259] width 11 height 11
radio input "true"
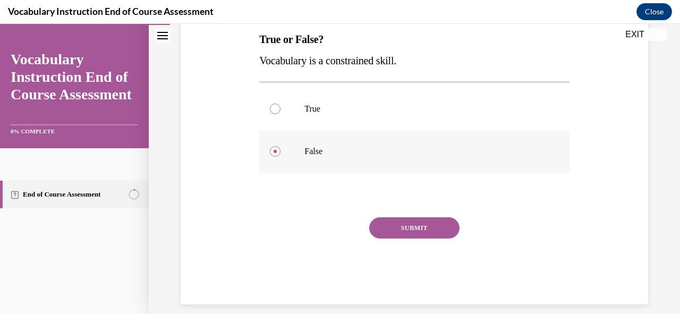
scroll to position [174, 0]
click at [395, 226] on button "SUBMIT" at bounding box center [414, 227] width 90 height 21
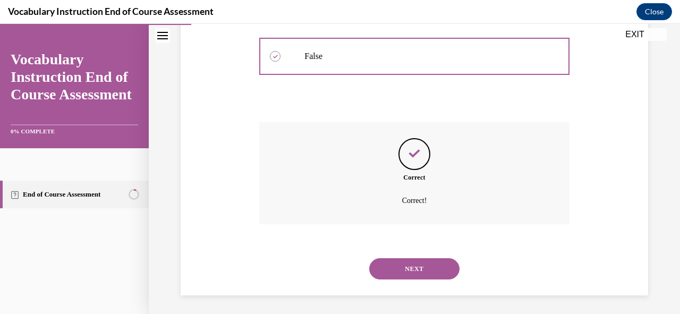
scroll to position [271, 0]
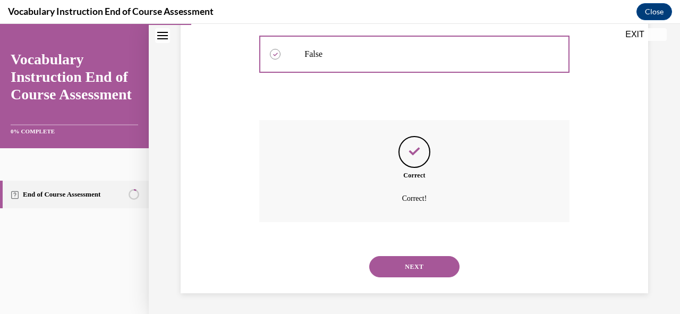
click at [401, 262] on button "NEXT" at bounding box center [414, 266] width 90 height 21
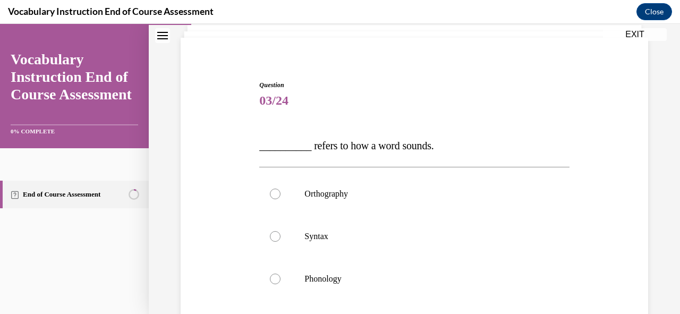
scroll to position [73, 0]
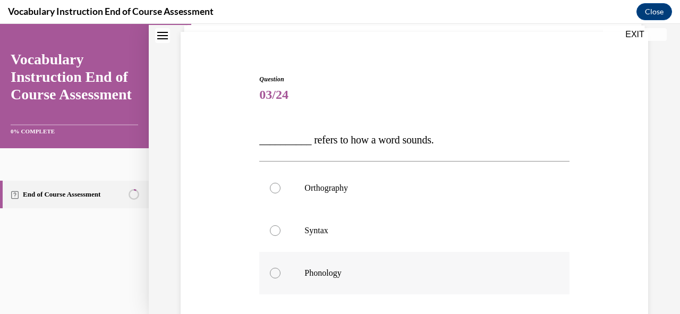
click at [274, 272] on div at bounding box center [275, 273] width 11 height 11
click at [274, 272] on input "Phonology" at bounding box center [275, 273] width 11 height 11
radio input "true"
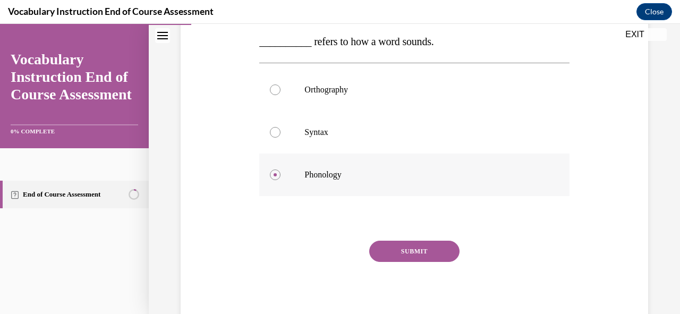
scroll to position [172, 0]
click at [402, 256] on button "SUBMIT" at bounding box center [414, 250] width 90 height 21
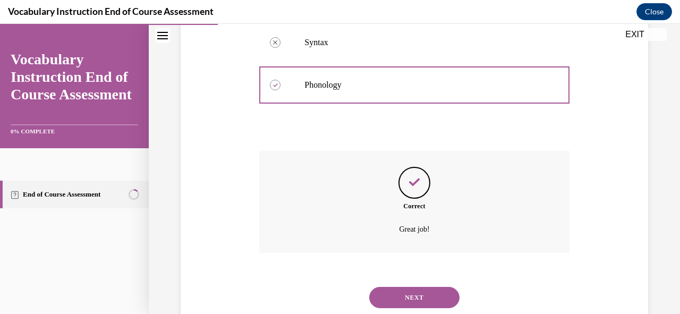
scroll to position [292, 0]
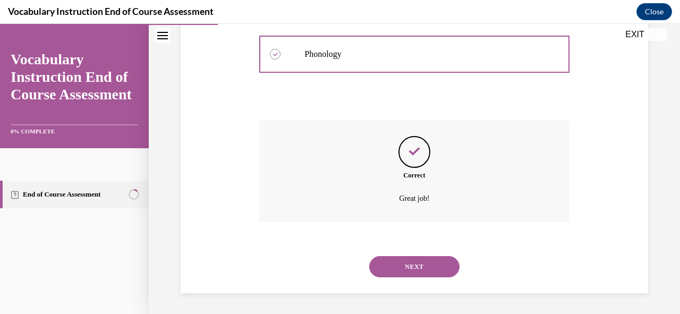
click at [403, 266] on button "NEXT" at bounding box center [414, 266] width 90 height 21
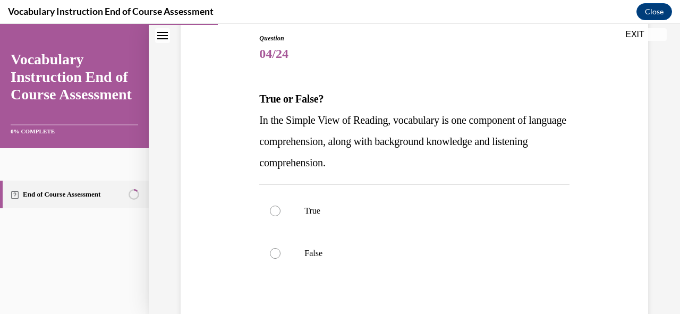
scroll to position [115, 0]
click at [272, 209] on div at bounding box center [275, 210] width 11 height 11
click at [272, 209] on input "True" at bounding box center [275, 210] width 11 height 11
radio input "true"
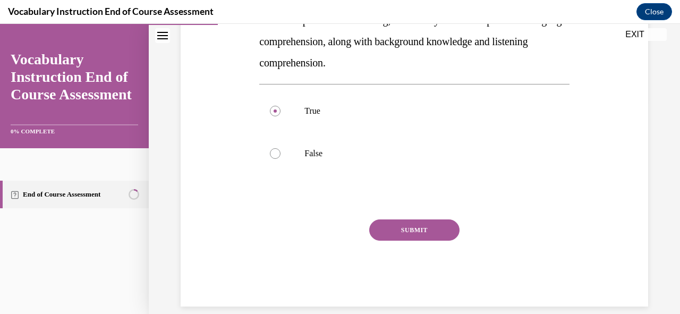
click at [415, 228] on button "SUBMIT" at bounding box center [414, 229] width 90 height 21
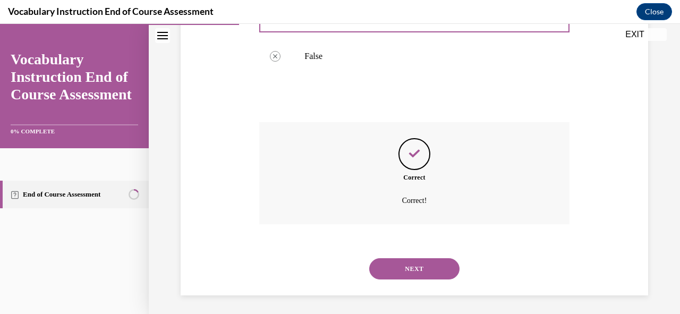
scroll to position [313, 0]
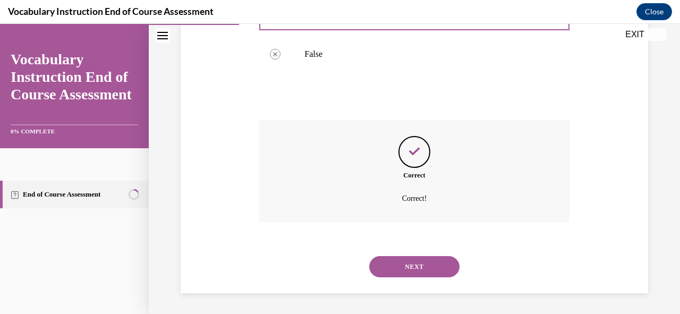
click at [415, 264] on button "NEXT" at bounding box center [414, 266] width 90 height 21
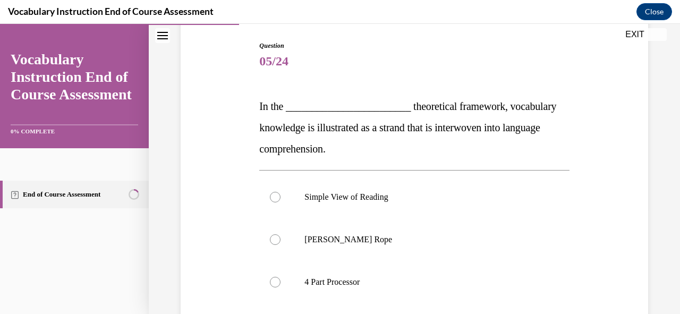
scroll to position [82, 0]
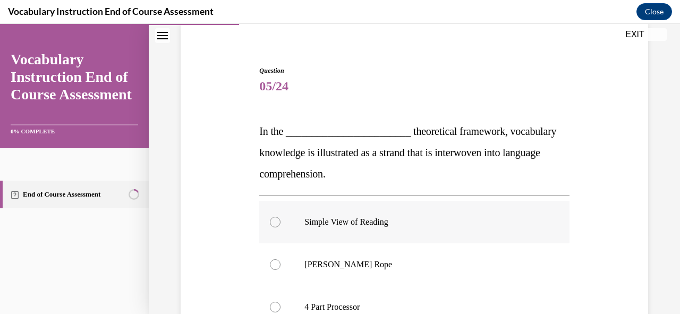
click at [275, 224] on div at bounding box center [275, 222] width 11 height 11
click at [275, 224] on input "Simple View of Reading" at bounding box center [275, 222] width 11 height 11
radio input "true"
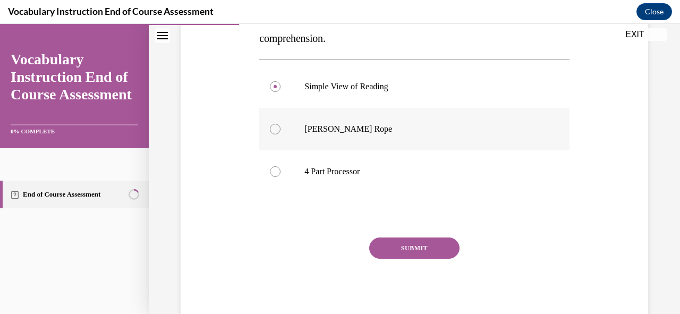
scroll to position [218, 0]
click at [398, 241] on button "SUBMIT" at bounding box center [414, 247] width 90 height 21
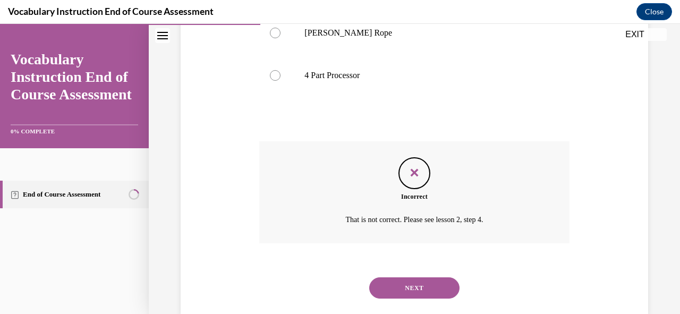
scroll to position [335, 0]
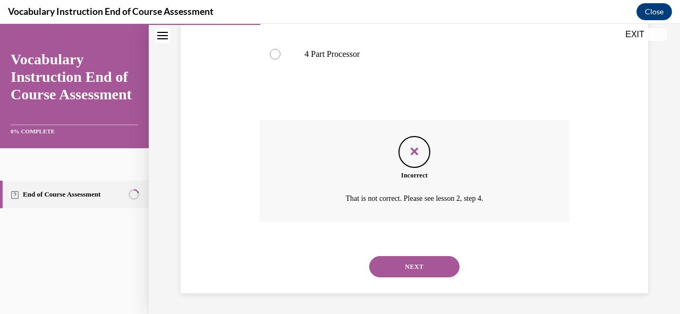
click at [423, 269] on button "NEXT" at bounding box center [414, 266] width 90 height 21
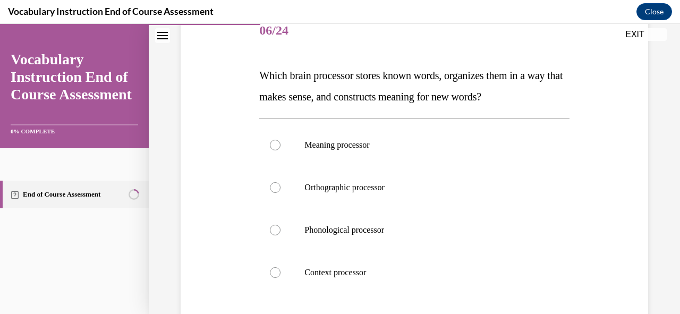
scroll to position [138, 0]
click at [273, 146] on div at bounding box center [275, 144] width 11 height 11
click at [273, 146] on input "Meaning processor" at bounding box center [275, 144] width 11 height 11
radio input "true"
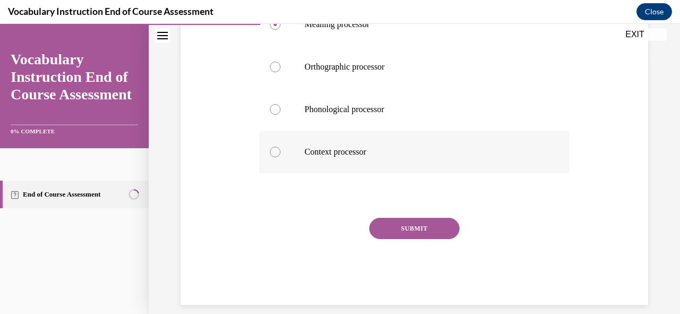
scroll to position [262, 0]
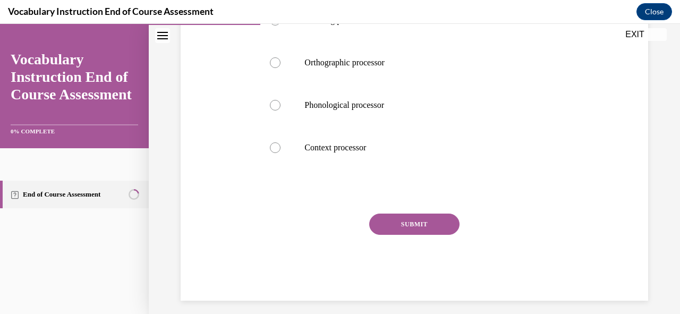
click at [401, 229] on button "SUBMIT" at bounding box center [414, 224] width 90 height 21
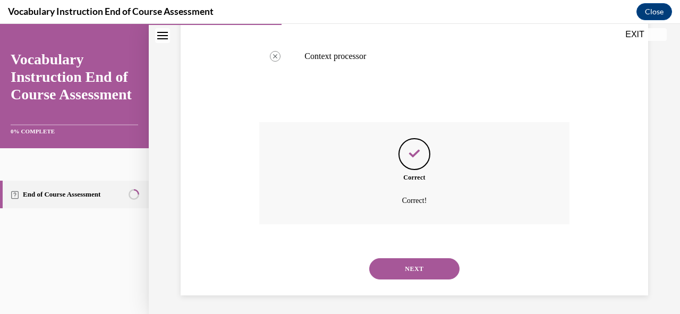
scroll to position [356, 0]
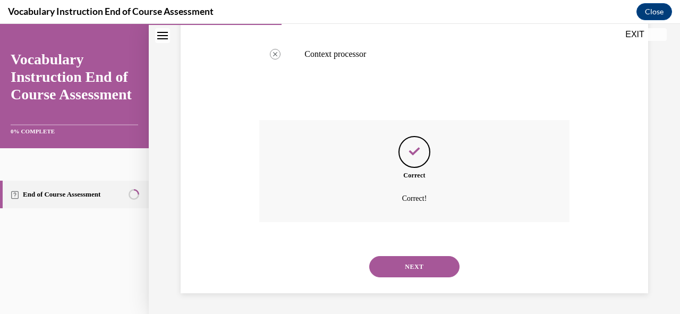
click at [415, 264] on button "NEXT" at bounding box center [414, 266] width 90 height 21
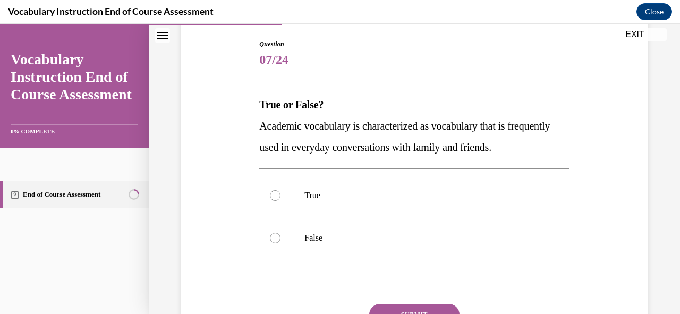
scroll to position [118, 0]
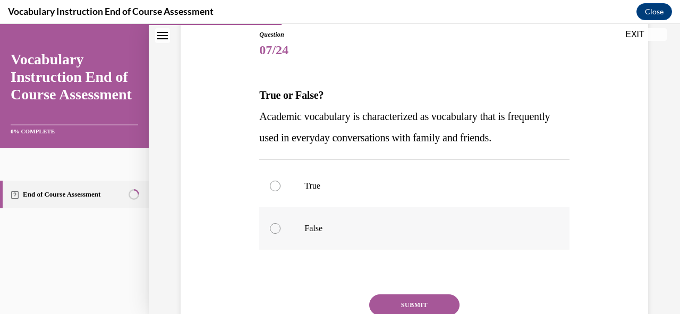
click at [274, 230] on div at bounding box center [275, 228] width 11 height 11
click at [274, 230] on input "False" at bounding box center [275, 228] width 11 height 11
radio input "true"
click at [412, 307] on button "SUBMIT" at bounding box center [414, 304] width 90 height 21
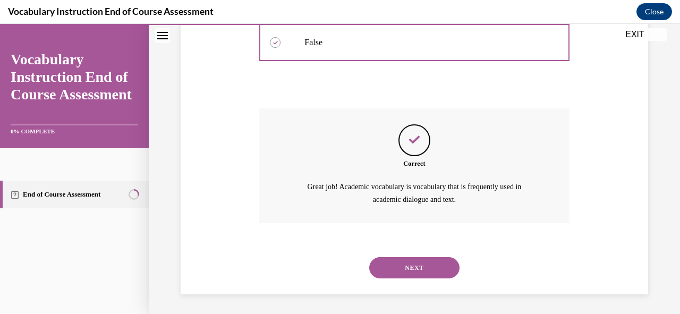
scroll to position [304, 0]
click at [406, 269] on button "NEXT" at bounding box center [414, 267] width 90 height 21
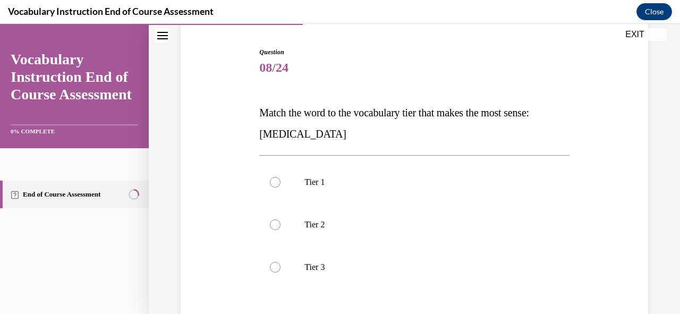
scroll to position [136, 0]
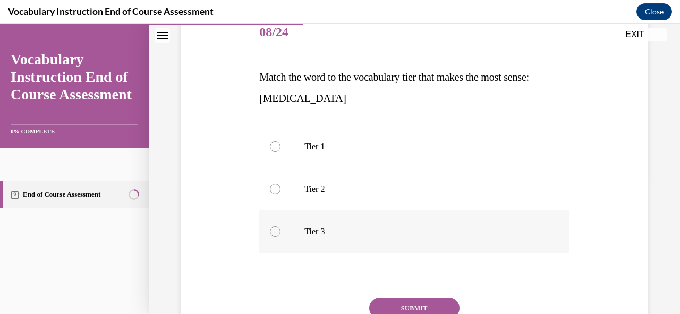
click at [278, 226] on label "Tier 3" at bounding box center [414, 231] width 310 height 43
click at [278, 226] on input "Tier 3" at bounding box center [275, 231] width 11 height 11
radio input "true"
click at [389, 303] on button "SUBMIT" at bounding box center [414, 308] width 90 height 21
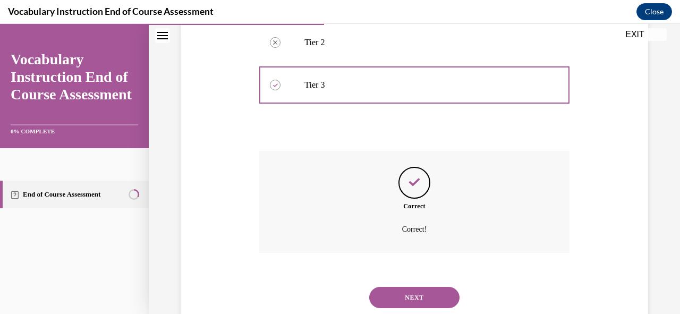
scroll to position [313, 0]
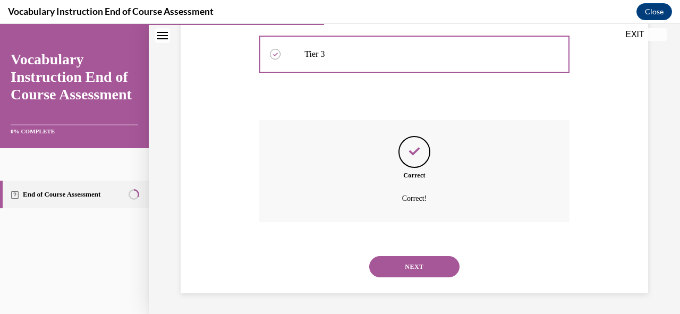
click at [405, 274] on button "NEXT" at bounding box center [414, 266] width 90 height 21
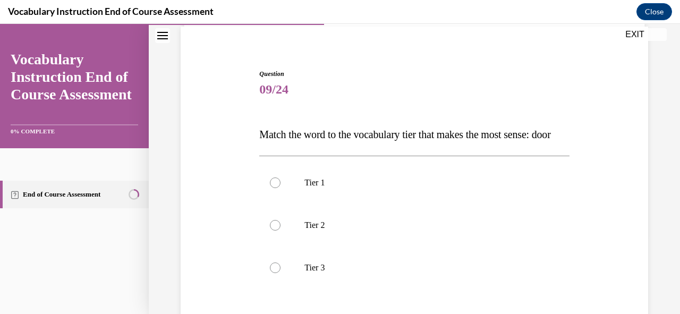
scroll to position [81, 0]
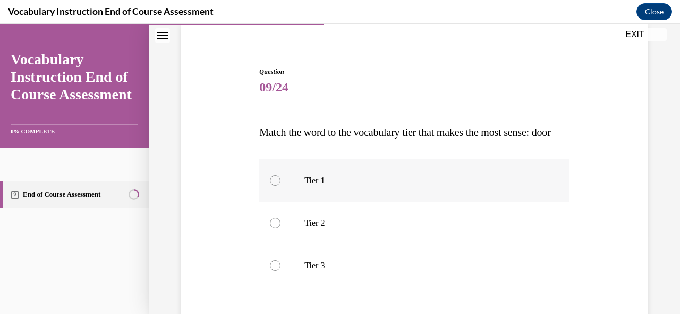
click at [275, 186] on div at bounding box center [275, 180] width 11 height 11
click at [275, 186] on input "Tier 1" at bounding box center [275, 180] width 11 height 11
radio input "true"
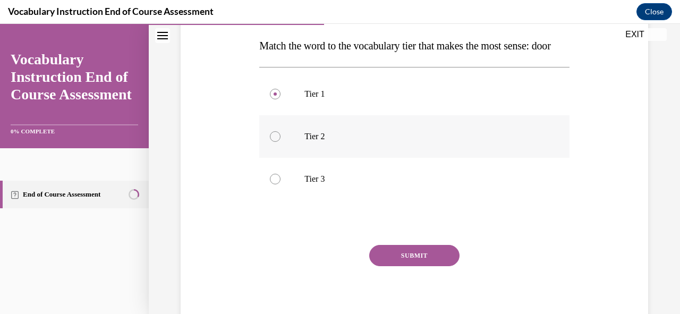
scroll to position [207, 0]
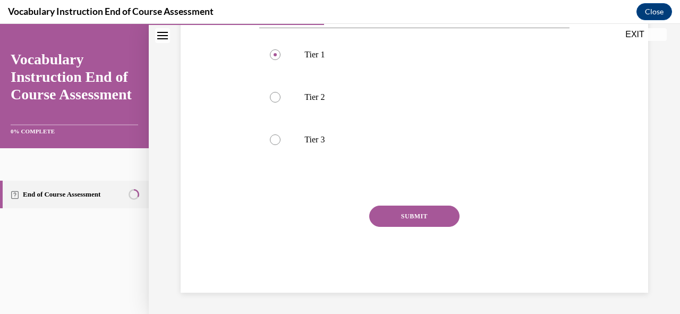
click at [401, 227] on button "SUBMIT" at bounding box center [414, 216] width 90 height 21
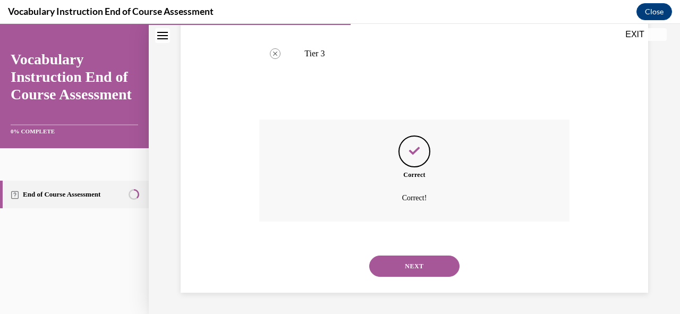
scroll to position [313, 0]
click at [409, 269] on button "NEXT" at bounding box center [414, 266] width 90 height 21
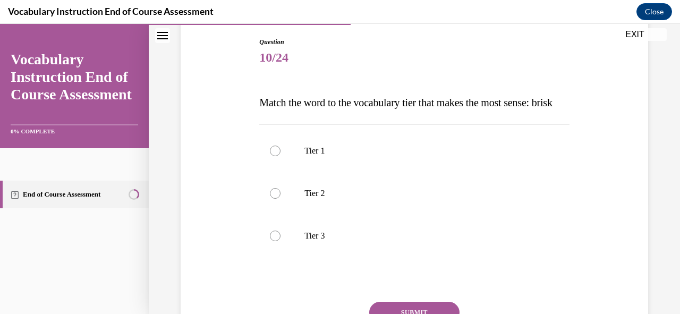
scroll to position [113, 0]
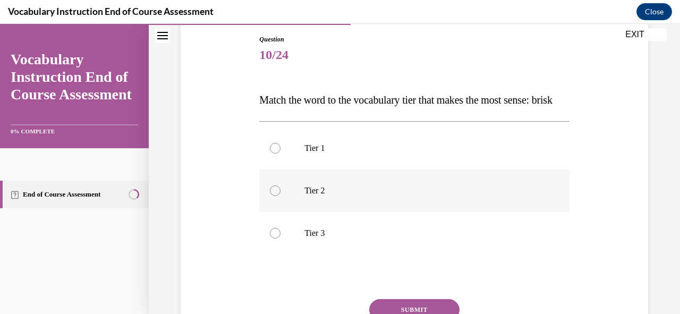
click at [277, 212] on label "Tier 2" at bounding box center [414, 190] width 310 height 43
click at [277, 196] on input "Tier 2" at bounding box center [275, 190] width 11 height 11
radio input "true"
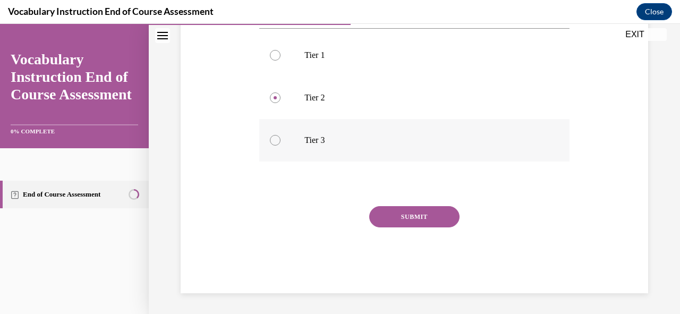
scroll to position [227, 0]
click at [415, 217] on button "SUBMIT" at bounding box center [414, 216] width 90 height 21
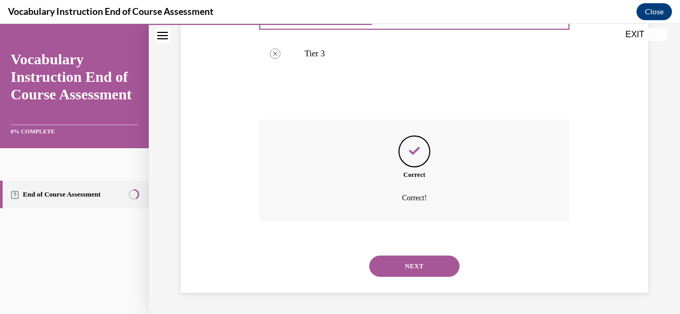
scroll to position [313, 0]
click at [415, 265] on button "NEXT" at bounding box center [414, 266] width 90 height 21
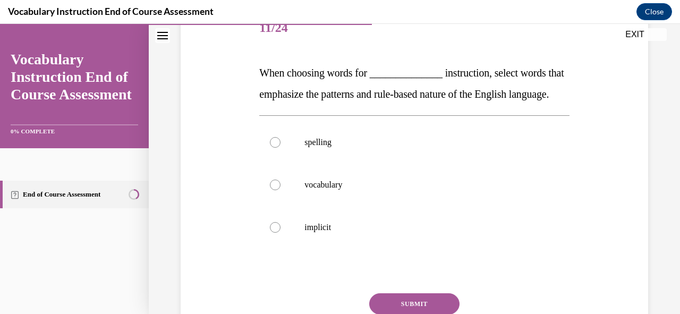
scroll to position [142, 0]
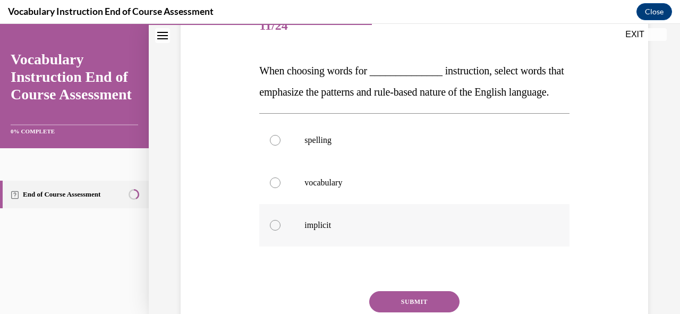
click at [277, 241] on label "implicit" at bounding box center [414, 225] width 310 height 43
click at [277, 231] on input "implicit" at bounding box center [275, 225] width 11 height 11
radio input "true"
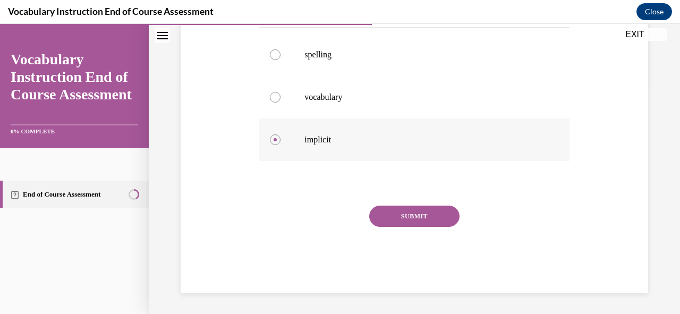
scroll to position [240, 0]
click at [407, 227] on button "SUBMIT" at bounding box center [414, 216] width 90 height 21
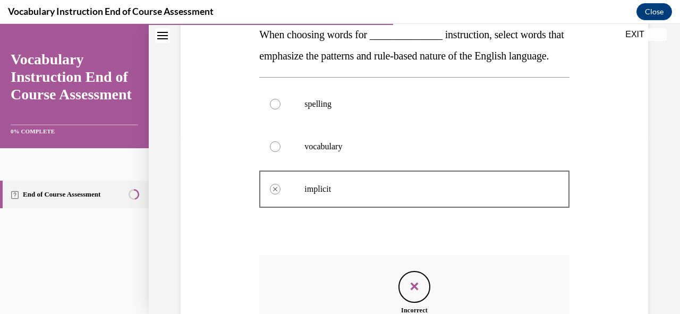
scroll to position [335, 0]
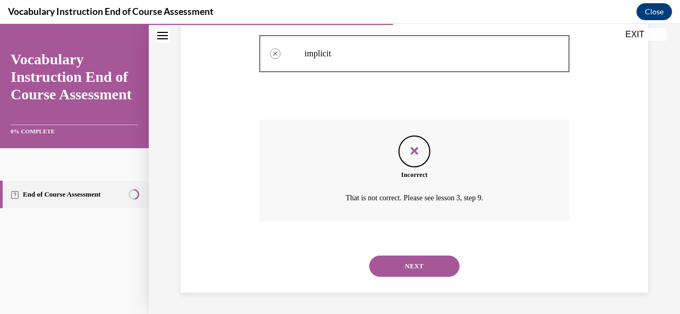
click at [409, 271] on button "NEXT" at bounding box center [414, 266] width 90 height 21
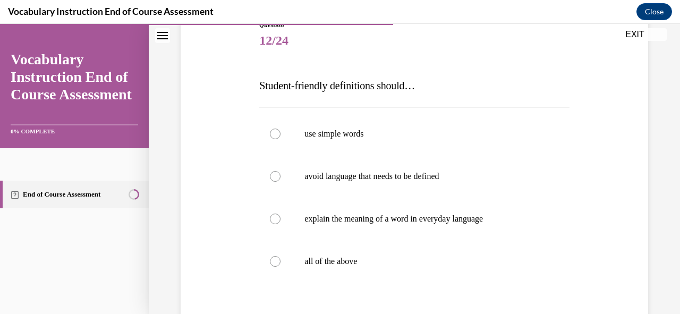
scroll to position [128, 0]
click at [272, 260] on div at bounding box center [275, 261] width 11 height 11
click at [272, 260] on input "all of the above" at bounding box center [275, 261] width 11 height 11
radio input "true"
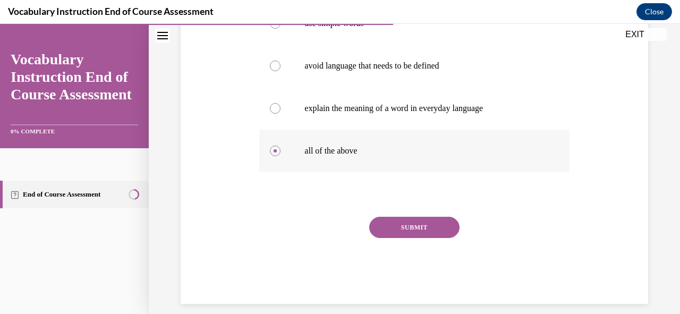
scroll to position [239, 0]
click at [405, 224] on button "SUBMIT" at bounding box center [414, 226] width 90 height 21
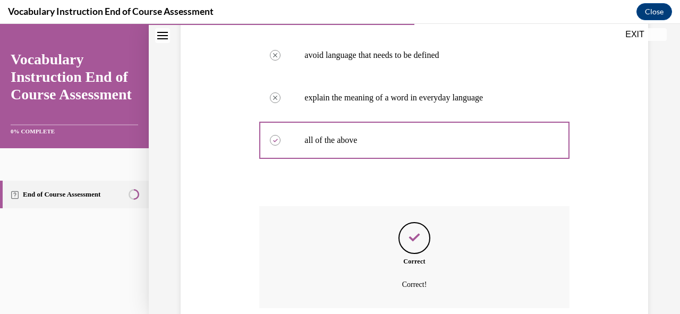
scroll to position [335, 0]
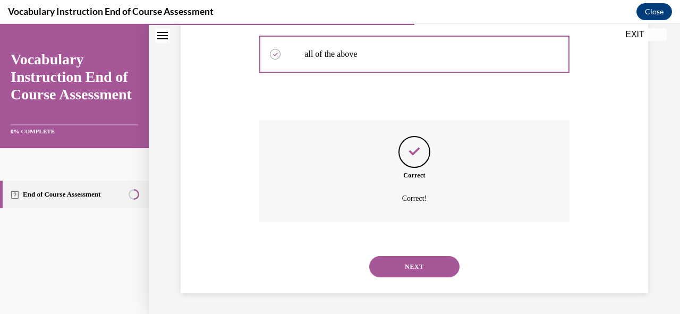
click at [406, 263] on button "NEXT" at bounding box center [414, 266] width 90 height 21
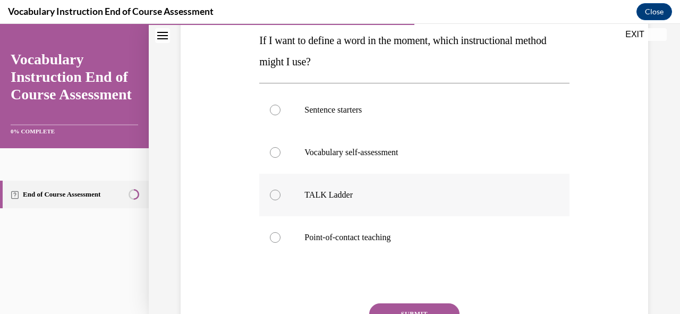
scroll to position [173, 0]
click at [277, 236] on div at bounding box center [275, 237] width 11 height 11
click at [277, 236] on input "Point-of-contact teaching" at bounding box center [275, 237] width 11 height 11
radio input "true"
click at [419, 307] on button "SUBMIT" at bounding box center [414, 313] width 90 height 21
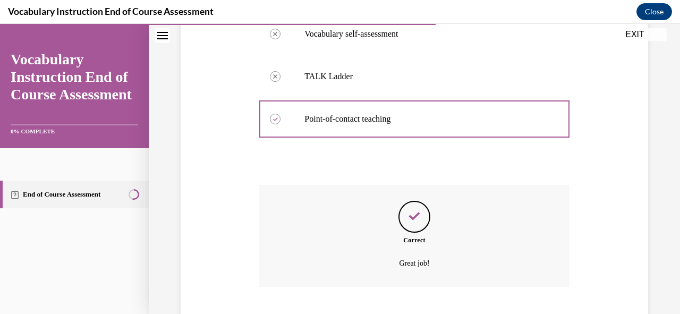
scroll to position [356, 0]
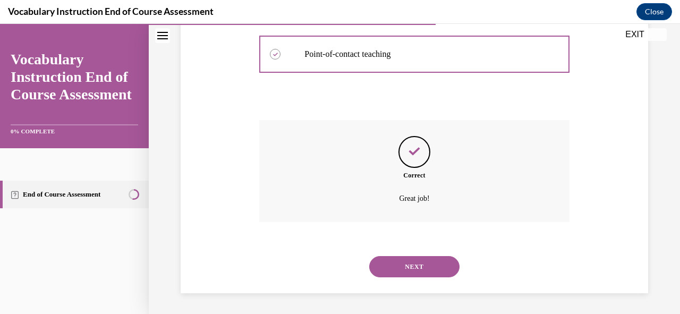
click at [417, 269] on button "NEXT" at bounding box center [414, 266] width 90 height 21
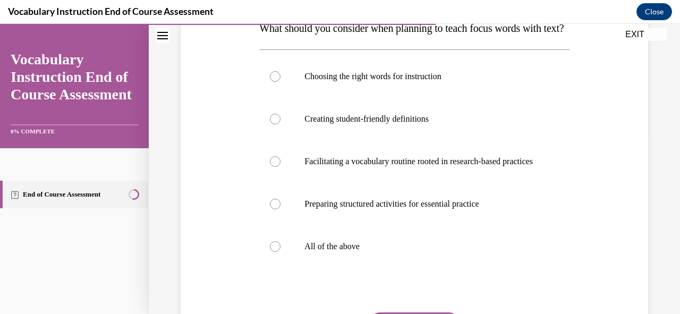
scroll to position [186, 0]
click at [275, 251] on div at bounding box center [275, 245] width 11 height 11
click at [275, 251] on input "All of the above" at bounding box center [275, 245] width 11 height 11
radio input "true"
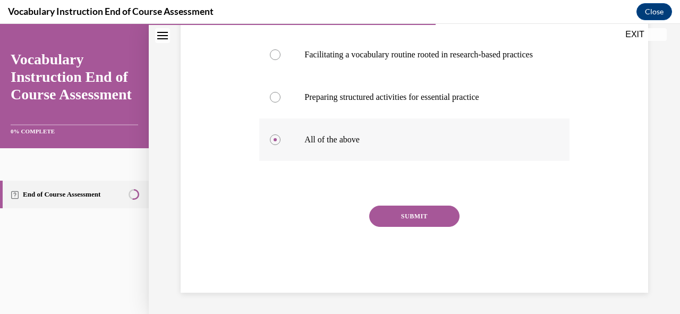
scroll to position [310, 0]
click at [409, 227] on button "SUBMIT" at bounding box center [414, 216] width 90 height 21
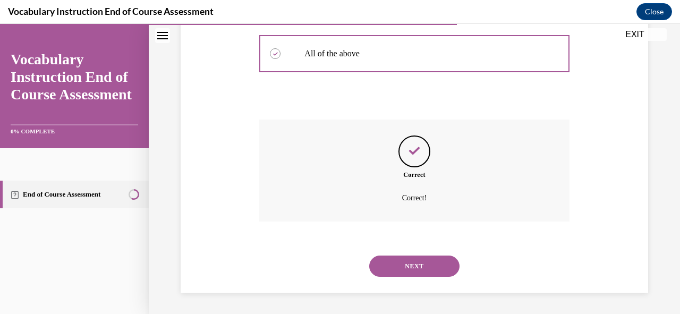
scroll to position [409, 0]
click at [406, 267] on button "NEXT" at bounding box center [414, 266] width 90 height 21
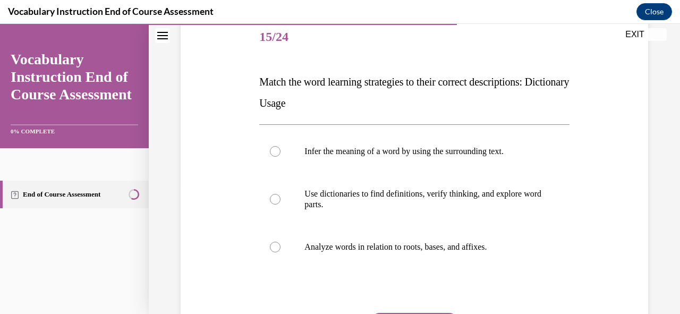
scroll to position [133, 0]
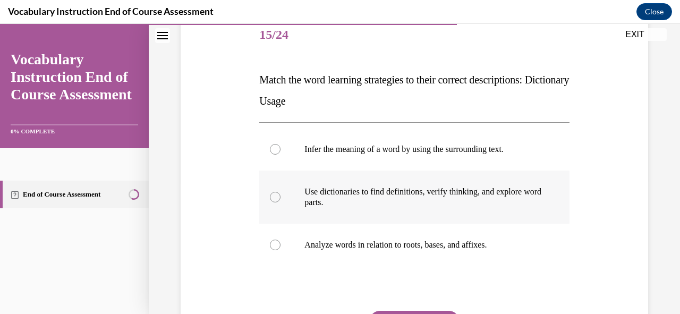
click at [281, 198] on label "Use dictionaries to find definitions, verify thinking, and explore word parts." at bounding box center [414, 197] width 310 height 53
click at [281, 198] on input "Use dictionaries to find definitions, verify thinking, and explore word parts." at bounding box center [275, 197] width 11 height 11
radio input "true"
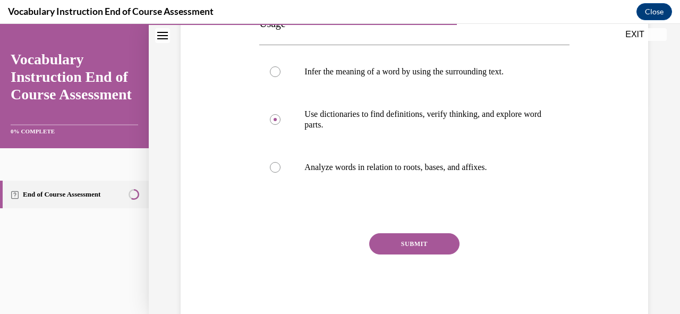
click at [403, 241] on button "SUBMIT" at bounding box center [414, 243] width 90 height 21
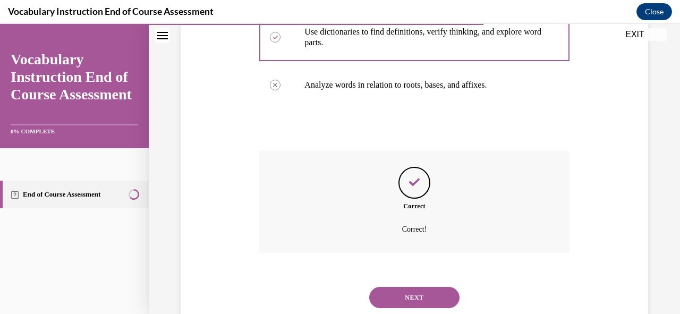
scroll to position [324, 0]
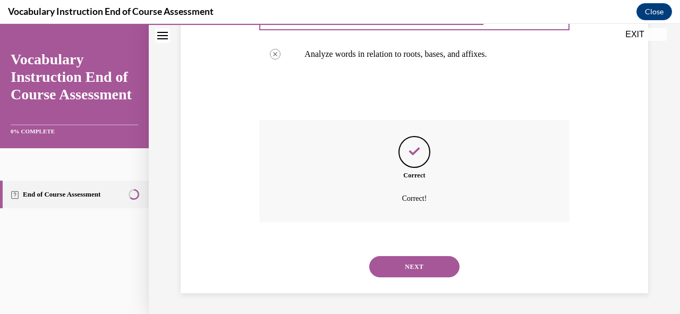
click at [415, 264] on button "NEXT" at bounding box center [414, 266] width 90 height 21
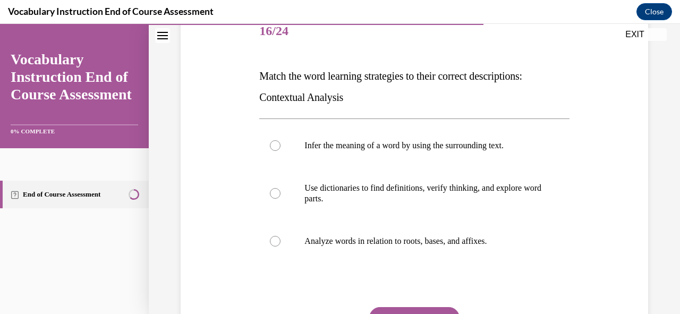
scroll to position [138, 0]
click at [272, 150] on label "Infer the meaning of a word by using the surrounding text." at bounding box center [414, 145] width 310 height 43
click at [272, 150] on input "Infer the meaning of a word by using the surrounding text." at bounding box center [275, 145] width 11 height 11
radio input "true"
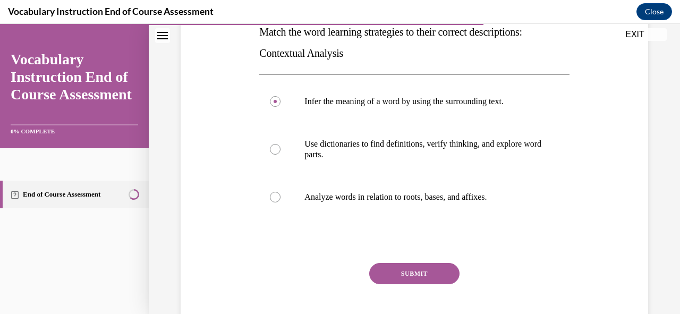
scroll to position [182, 0]
click at [397, 279] on button "SUBMIT" at bounding box center [414, 272] width 90 height 21
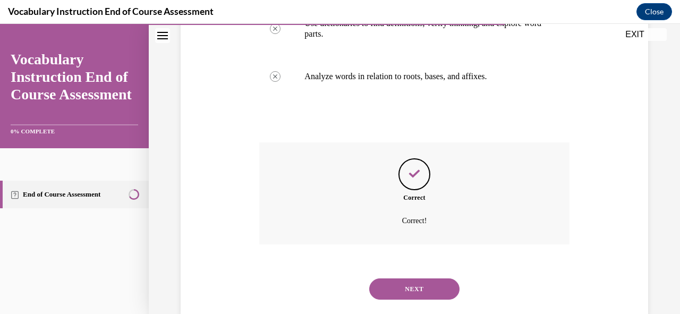
scroll to position [324, 0]
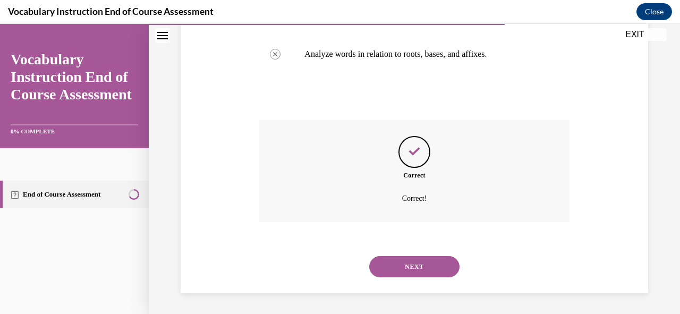
click at [413, 273] on button "NEXT" at bounding box center [414, 266] width 90 height 21
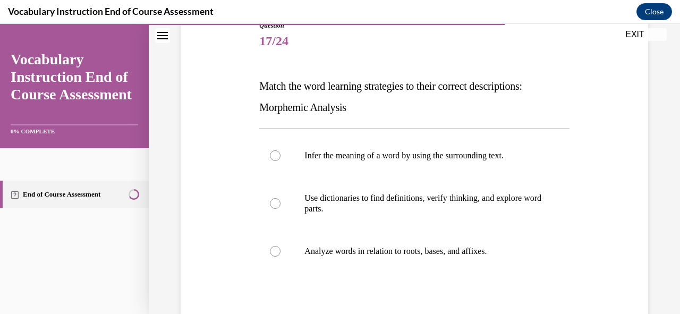
scroll to position [128, 0]
click at [272, 253] on div at bounding box center [275, 250] width 11 height 11
click at [272, 253] on input "Analyze words in relation to roots, bases, and affixes." at bounding box center [275, 250] width 11 height 11
radio input "true"
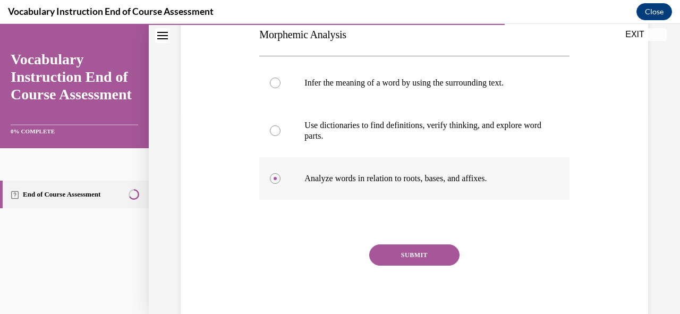
scroll to position [238, 0]
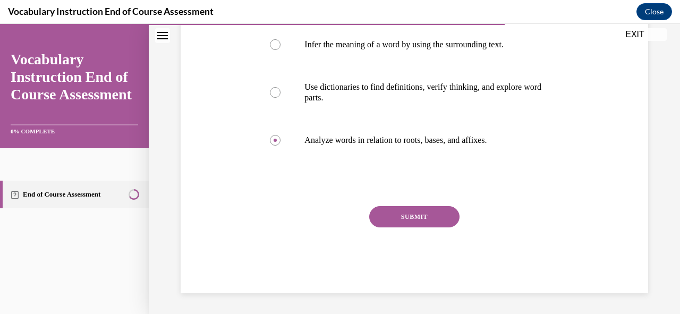
click at [412, 210] on button "SUBMIT" at bounding box center [414, 216] width 90 height 21
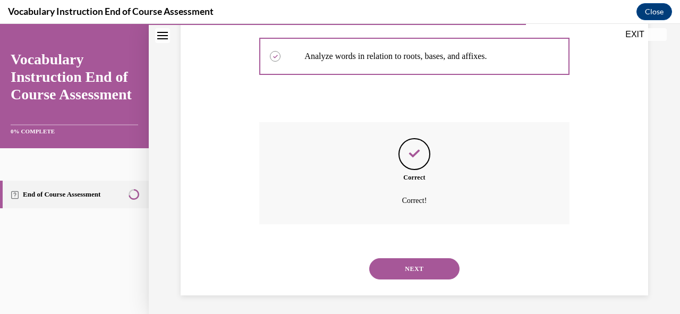
scroll to position [324, 0]
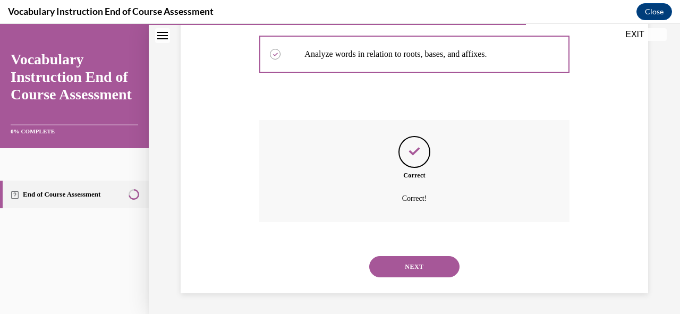
click at [413, 267] on button "NEXT" at bounding box center [414, 266] width 90 height 21
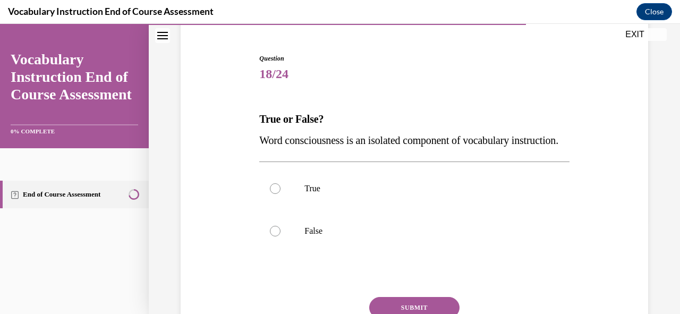
scroll to position [95, 0]
click at [274, 236] on div at bounding box center [275, 230] width 11 height 11
click at [274, 236] on input "False" at bounding box center [275, 230] width 11 height 11
radio input "true"
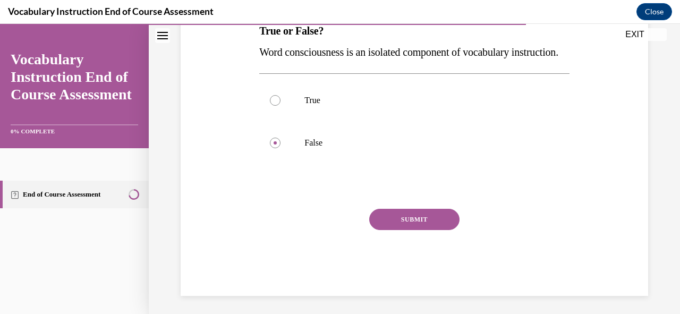
scroll to position [206, 0]
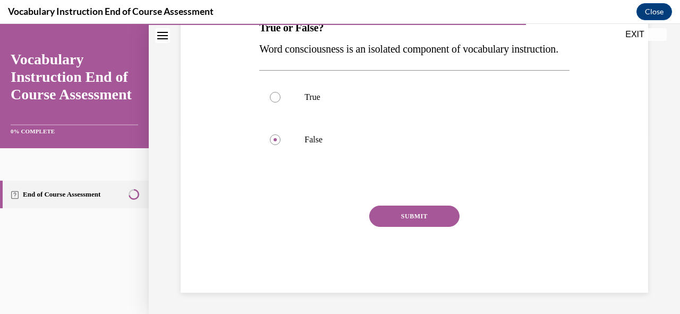
click at [396, 217] on button "SUBMIT" at bounding box center [414, 216] width 90 height 21
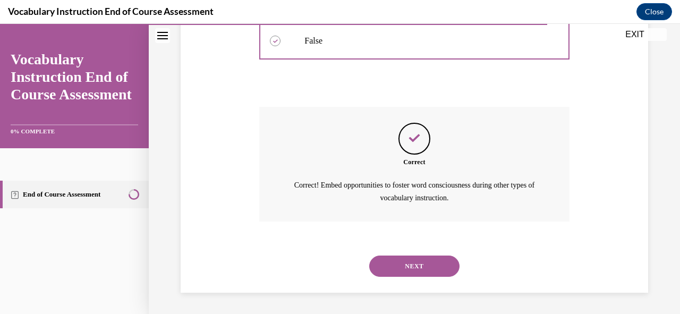
scroll to position [304, 0]
click at [415, 269] on button "NEXT" at bounding box center [414, 266] width 90 height 21
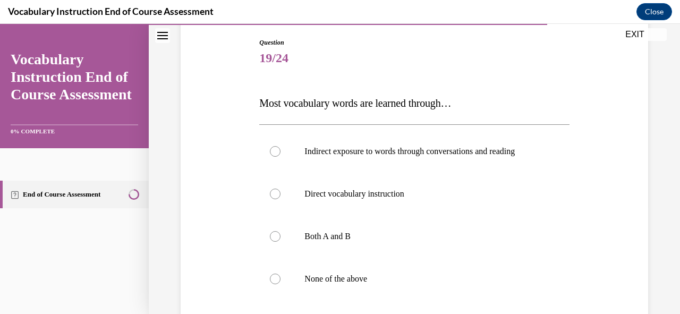
scroll to position [111, 0]
click at [274, 152] on div at bounding box center [275, 151] width 11 height 11
click at [274, 152] on input "Indirect exposure to words through conversations and reading" at bounding box center [275, 151] width 11 height 11
radio input "true"
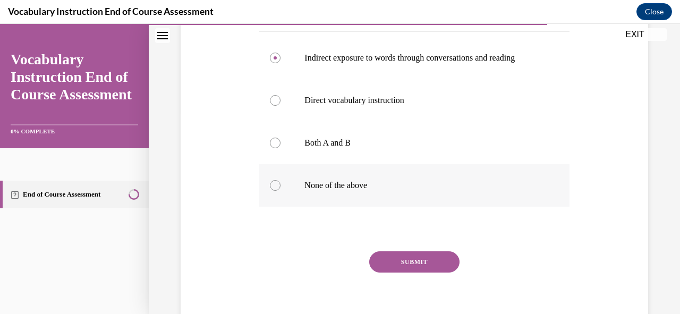
scroll to position [204, 0]
click at [397, 260] on button "SUBMIT" at bounding box center [414, 261] width 90 height 21
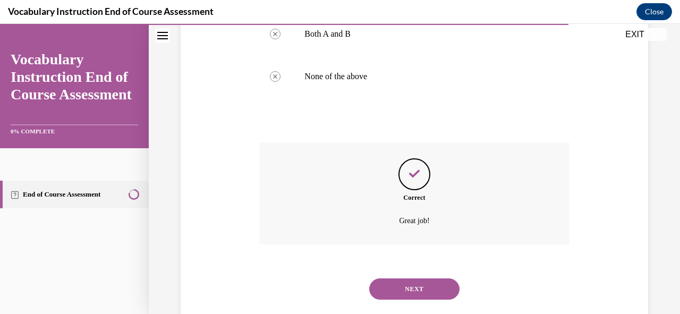
scroll to position [335, 0]
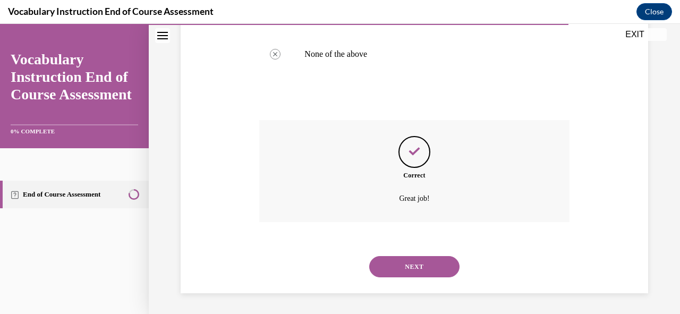
click at [402, 269] on button "NEXT" at bounding box center [414, 266] width 90 height 21
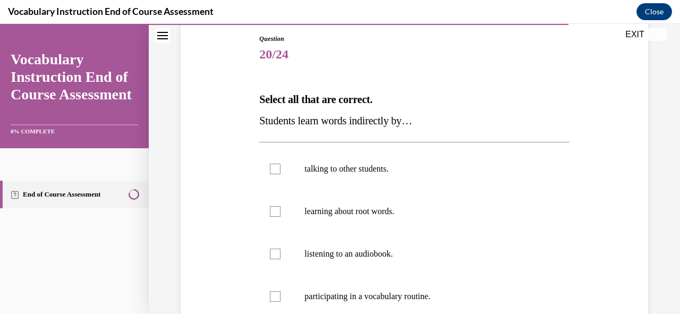
scroll to position [116, 0]
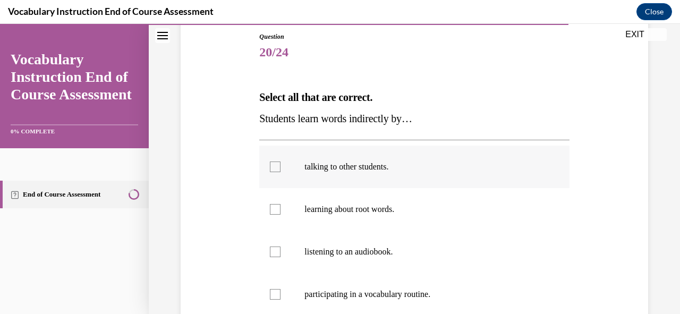
click at [275, 165] on div at bounding box center [275, 167] width 11 height 11
click at [275, 165] on input "talking to other students." at bounding box center [275, 167] width 11 height 11
checkbox input "true"
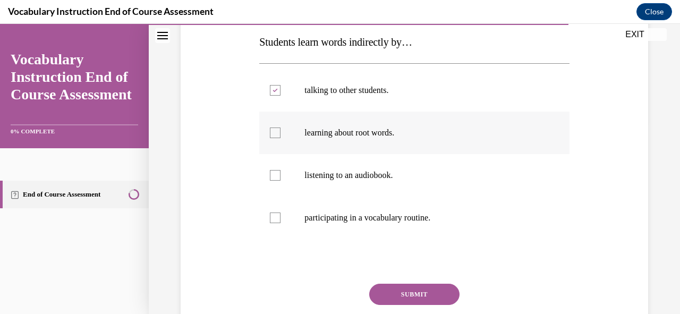
scroll to position [206, 0]
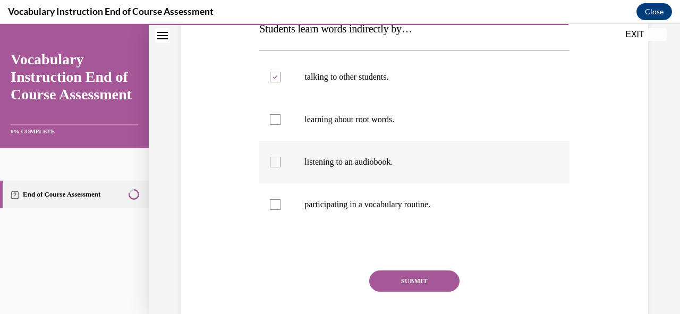
click at [270, 158] on div at bounding box center [275, 162] width 11 height 11
click at [270, 158] on input "listening to an audiobook." at bounding box center [275, 162] width 11 height 11
checkbox input "true"
click at [397, 276] on button "SUBMIT" at bounding box center [414, 280] width 90 height 21
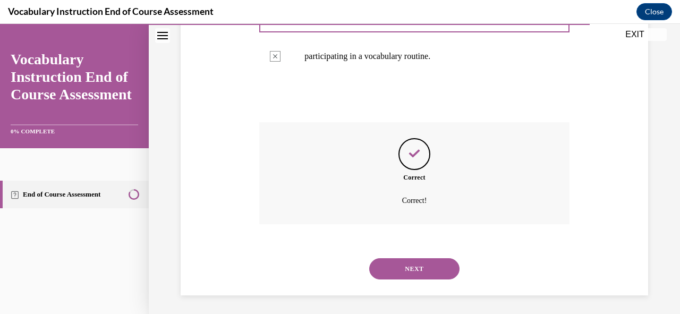
scroll to position [356, 0]
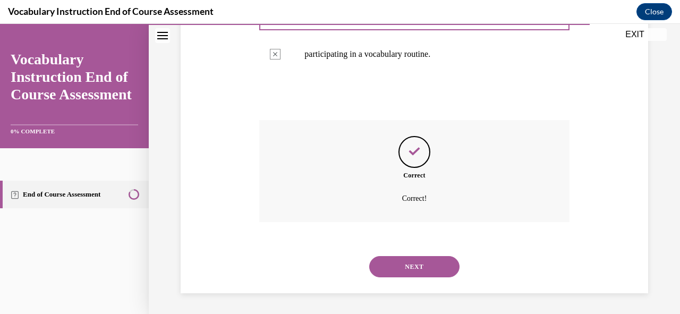
click at [397, 263] on button "NEXT" at bounding box center [414, 266] width 90 height 21
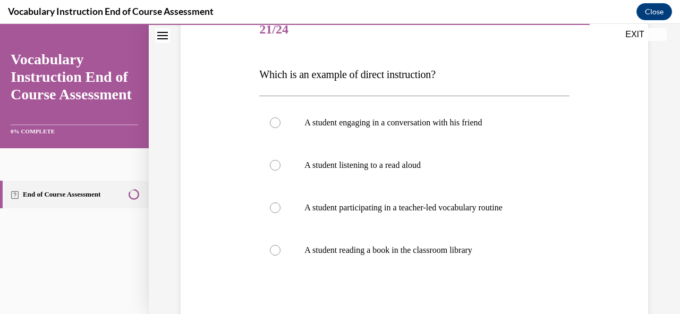
scroll to position [148, 0]
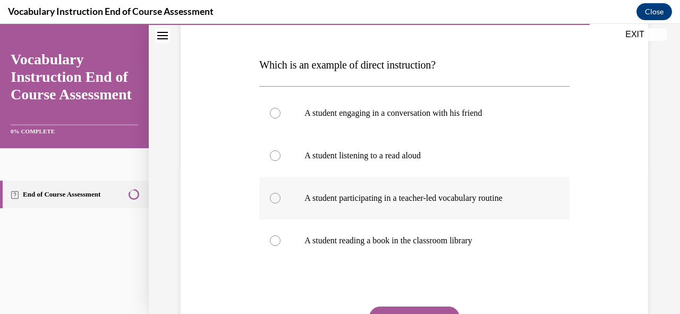
click at [275, 199] on div at bounding box center [275, 198] width 11 height 11
click at [275, 199] on input "A student participating in a teacher-led vocabulary routine" at bounding box center [275, 198] width 11 height 11
radio input "true"
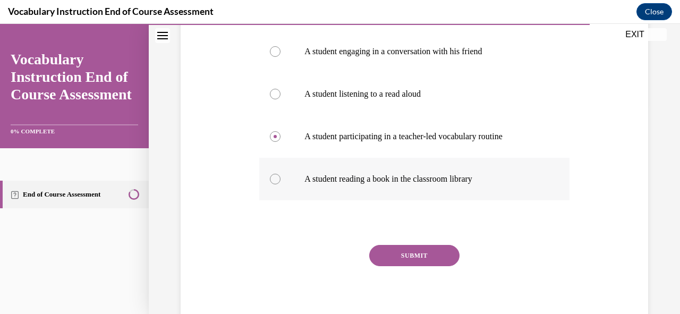
scroll to position [214, 0]
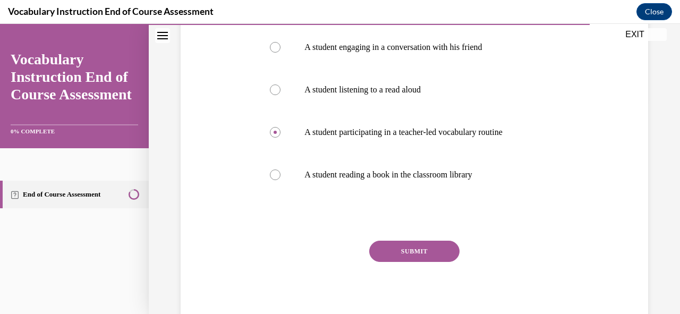
click at [410, 248] on button "SUBMIT" at bounding box center [414, 251] width 90 height 21
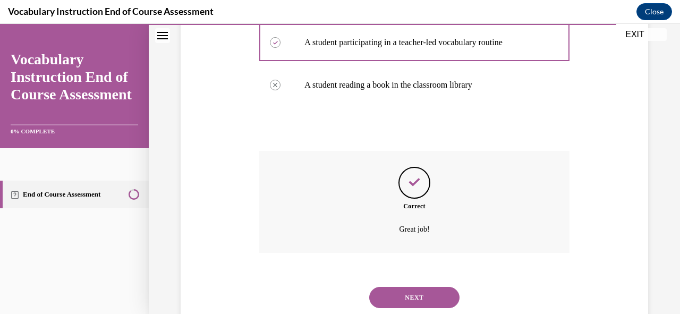
scroll to position [335, 0]
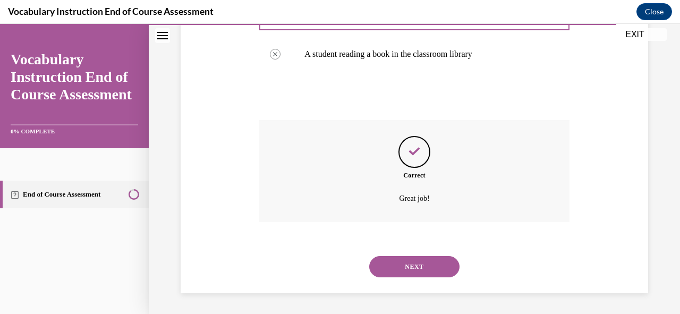
click at [413, 262] on button "NEXT" at bounding box center [414, 266] width 90 height 21
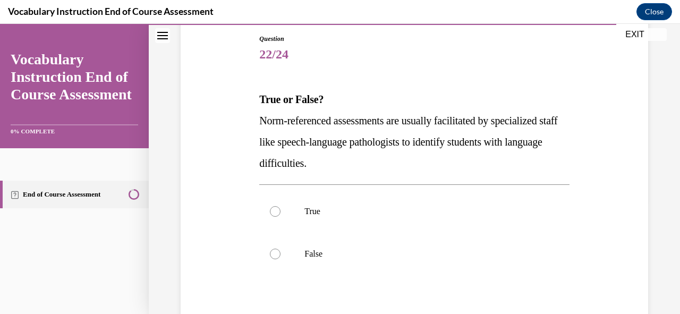
scroll to position [116, 0]
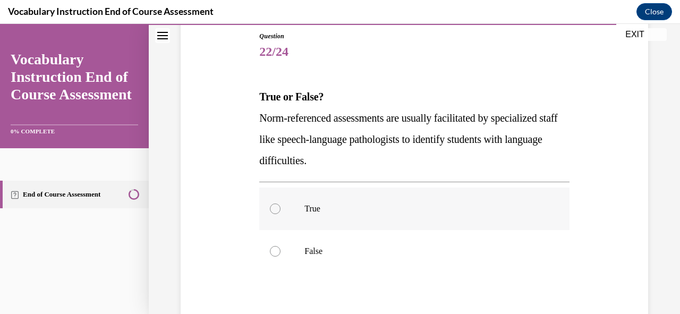
click at [276, 209] on div at bounding box center [275, 208] width 11 height 11
click at [276, 209] on input "True" at bounding box center [275, 208] width 11 height 11
radio input "true"
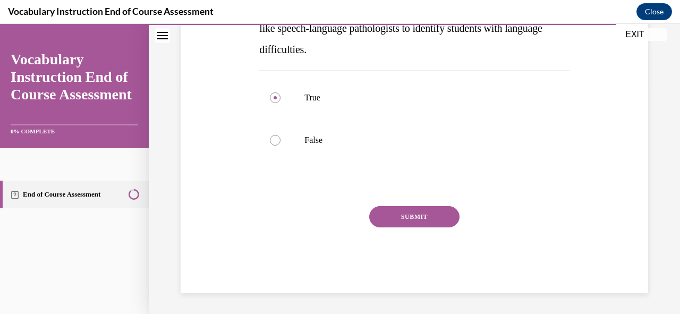
click at [403, 215] on button "SUBMIT" at bounding box center [414, 216] width 90 height 21
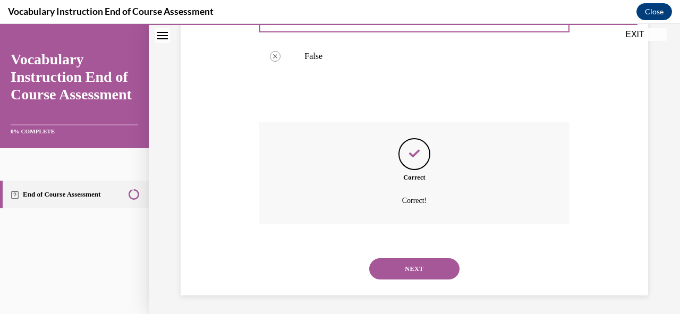
scroll to position [313, 0]
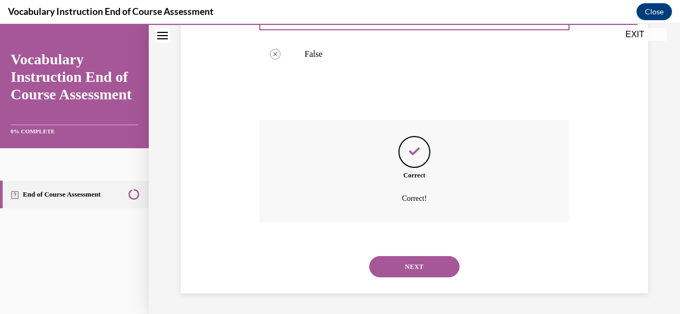
click at [418, 262] on button "NEXT" at bounding box center [414, 266] width 90 height 21
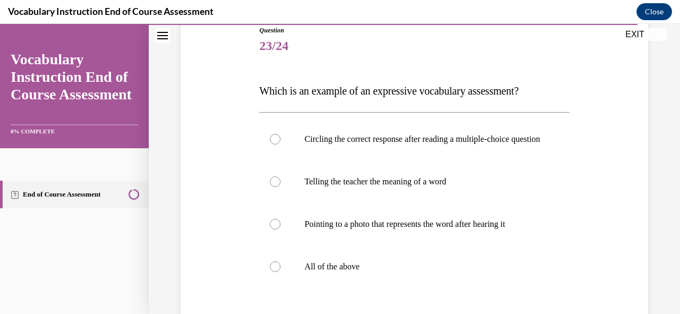
scroll to position [123, 0]
click at [273, 186] on div at bounding box center [275, 181] width 11 height 11
click at [273, 186] on input "Telling the teacher the meaning of a word" at bounding box center [275, 181] width 11 height 11
radio input "true"
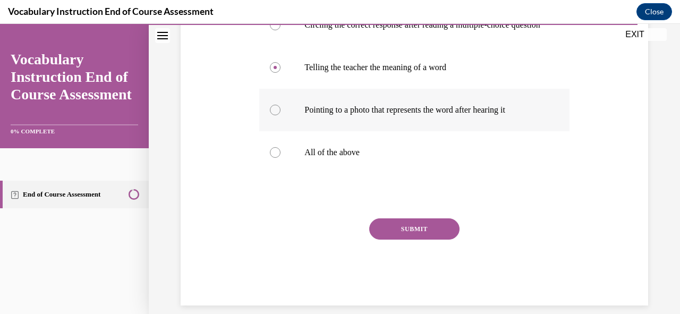
scroll to position [237, 0]
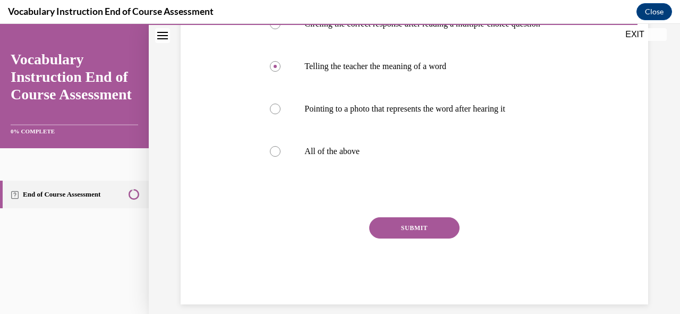
click at [408, 239] on button "SUBMIT" at bounding box center [414, 227] width 90 height 21
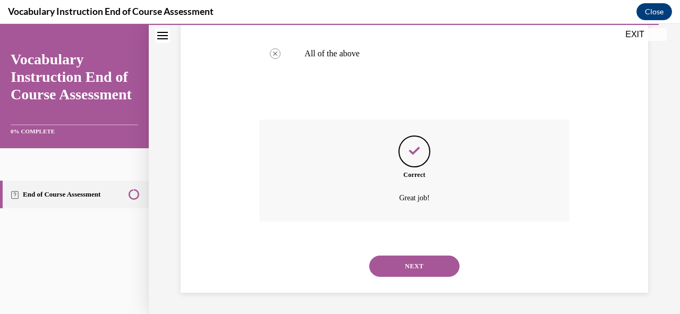
scroll to position [345, 0]
click at [414, 263] on button "NEXT" at bounding box center [414, 266] width 90 height 21
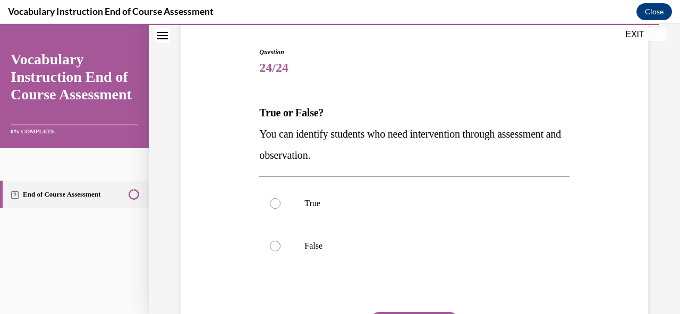
scroll to position [101, 0]
click at [274, 203] on div at bounding box center [275, 203] width 11 height 11
click at [274, 203] on input "True" at bounding box center [275, 203] width 11 height 11
radio input "true"
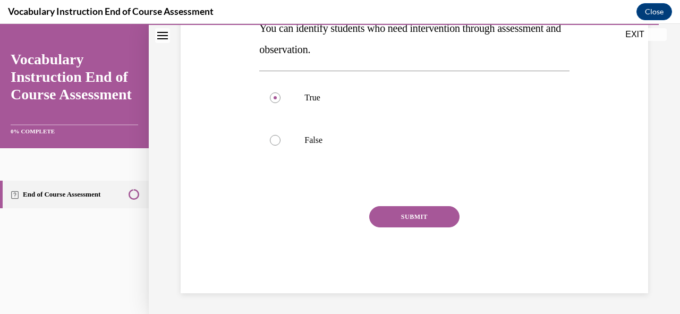
click at [401, 216] on button "SUBMIT" at bounding box center [414, 216] width 90 height 21
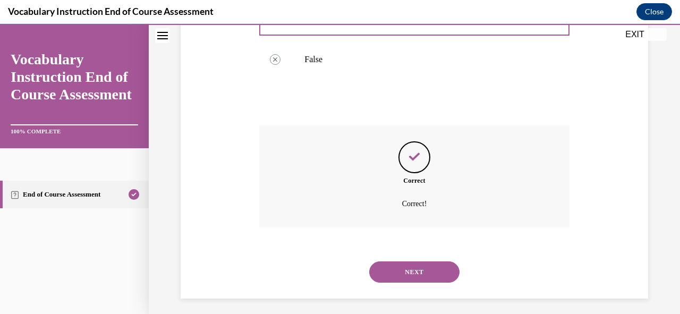
scroll to position [292, 0]
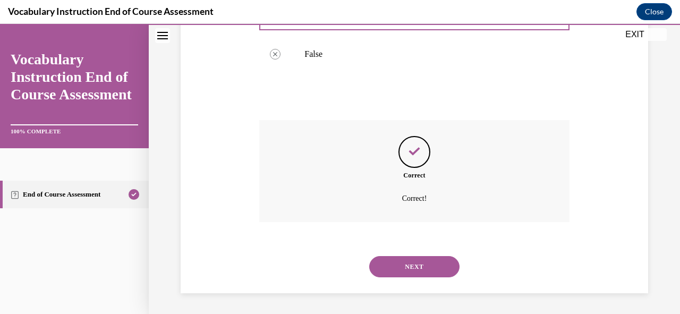
click at [423, 263] on button "NEXT" at bounding box center [414, 266] width 90 height 21
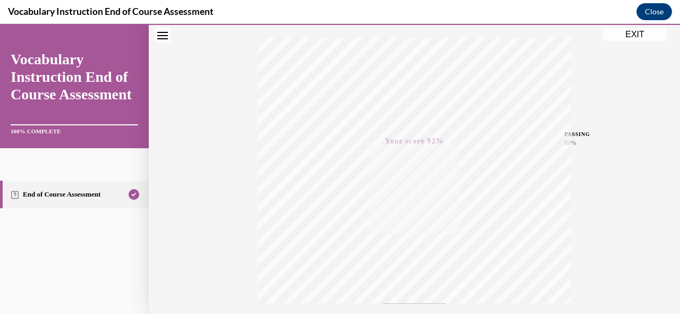
scroll to position [254, 0]
click at [632, 37] on button "EXIT" at bounding box center [635, 34] width 64 height 13
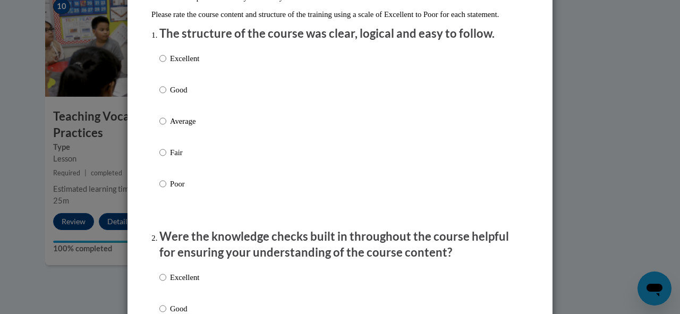
scroll to position [123, 0]
click at [188, 111] on label "Good" at bounding box center [179, 97] width 40 height 29
click at [166, 95] on input "Good" at bounding box center [162, 89] width 7 height 12
radio input "true"
click at [159, 95] on input "Good" at bounding box center [162, 89] width 7 height 12
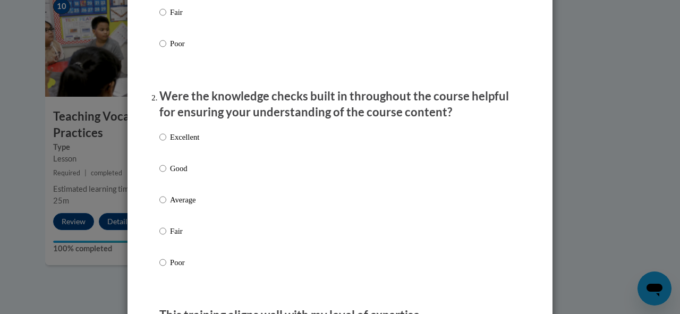
scroll to position [264, 0]
click at [159, 174] on input "Good" at bounding box center [162, 168] width 7 height 12
radio input "true"
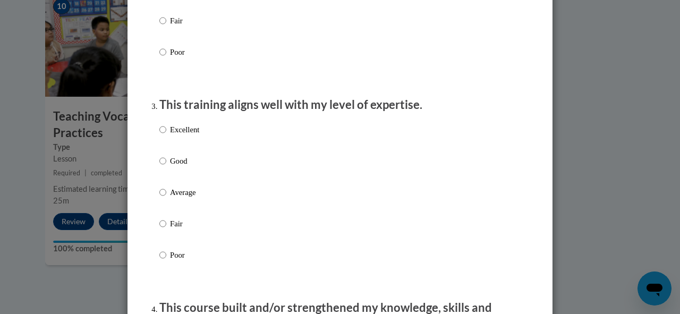
scroll to position [474, 0]
click at [159, 135] on input "Excellent" at bounding box center [162, 129] width 7 height 12
radio input "true"
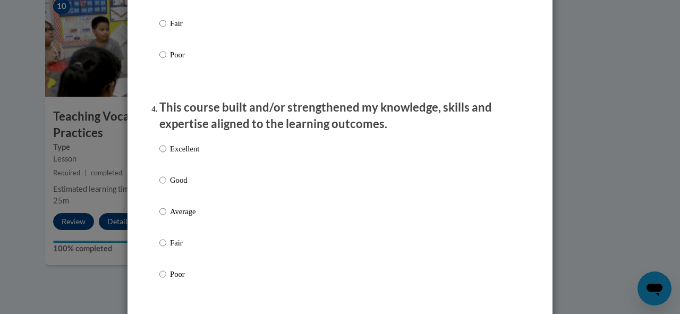
scroll to position [674, 0]
click at [162, 154] on input "Excellent" at bounding box center [162, 148] width 7 height 12
radio input "true"
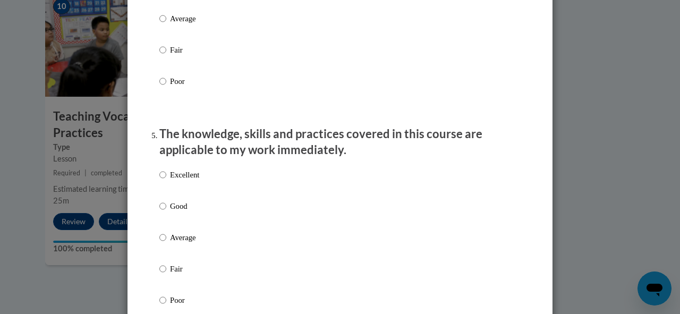
scroll to position [868, 0]
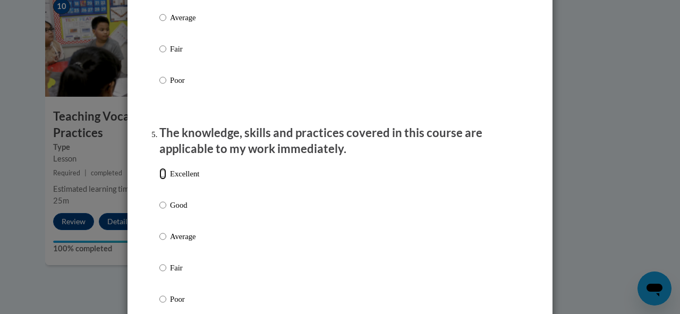
click at [160, 180] on input "Excellent" at bounding box center [162, 174] width 7 height 12
radio input "true"
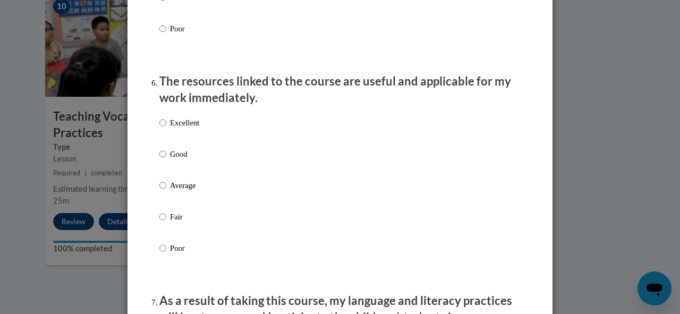
scroll to position [1144, 0]
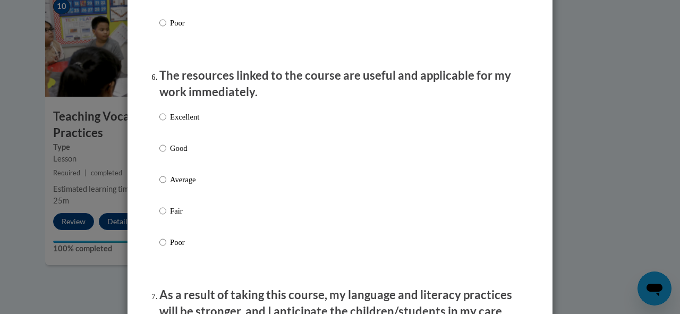
click at [159, 132] on label "Excellent" at bounding box center [179, 125] width 40 height 29
click at [159, 123] on input "Excellent" at bounding box center [162, 117] width 7 height 12
radio input "true"
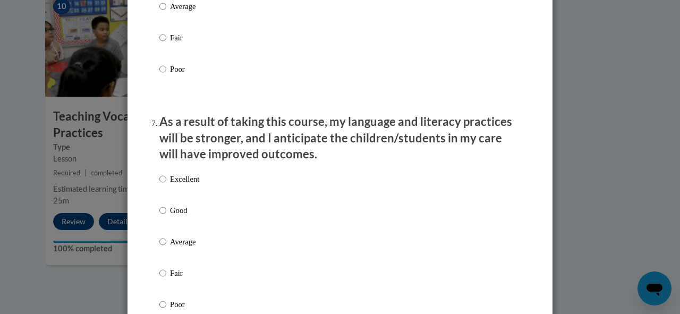
scroll to position [1353, 0]
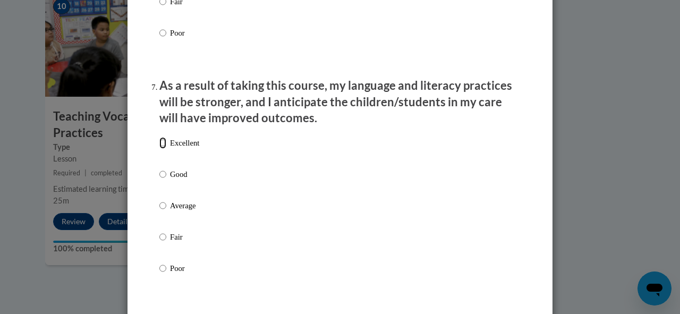
click at [159, 149] on input "Excellent" at bounding box center [162, 143] width 7 height 12
radio input "true"
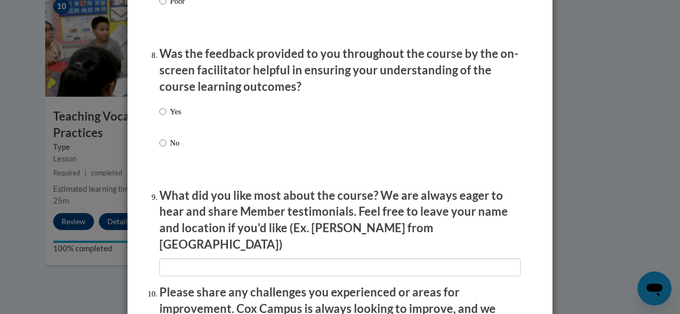
scroll to position [1621, 0]
click at [159, 117] on input "Yes" at bounding box center [162, 111] width 7 height 12
radio input "true"
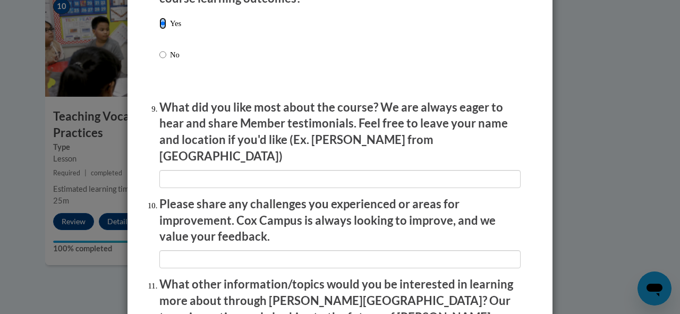
scroll to position [1715, 0]
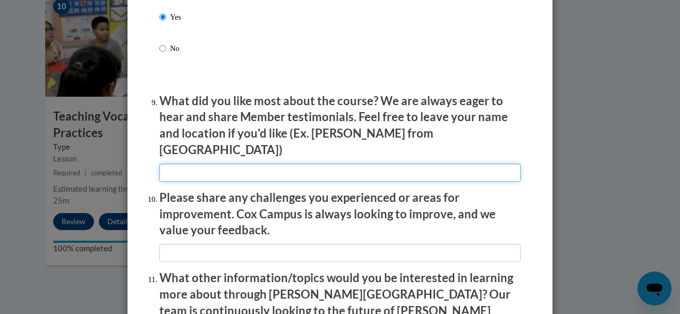
click at [245, 164] on input "textbox" at bounding box center [339, 173] width 361 height 18
type input "The videos and examples that you showed in classrooms"
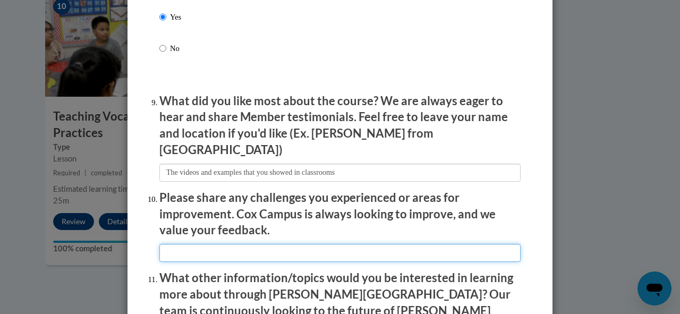
click at [261, 246] on input "textbox" at bounding box center [339, 253] width 361 height 18
type input "The content of this course is too long."
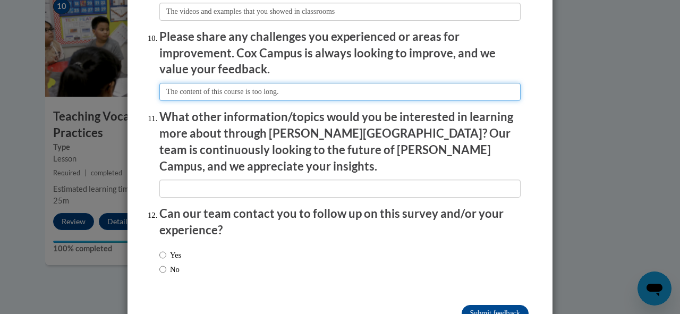
scroll to position [1877, 0]
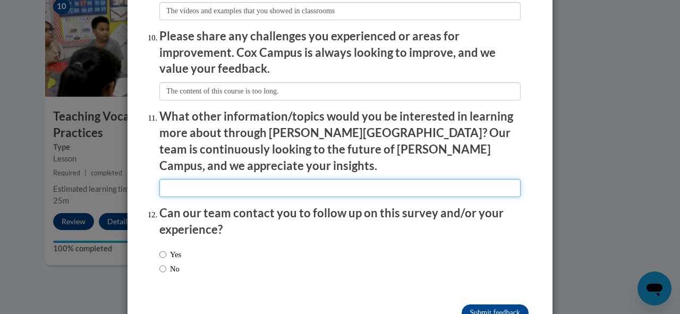
click at [258, 179] on input "textbox" at bounding box center [339, 188] width 361 height 18
type input "All related with multilingual students"
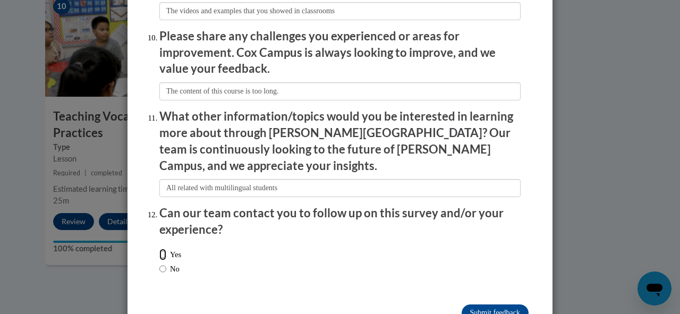
click at [159, 249] on input "Yes" at bounding box center [162, 255] width 7 height 12
radio input "true"
click at [497, 304] on input "Submit feedback" at bounding box center [495, 312] width 67 height 17
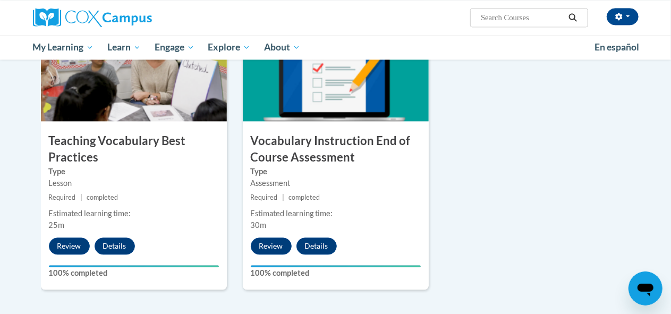
scroll to position [1154, 0]
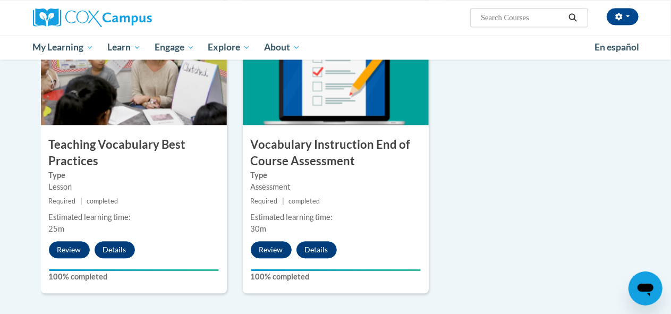
click at [362, 182] on div "Assessment" at bounding box center [336, 187] width 170 height 12
click at [316, 251] on button "Details" at bounding box center [316, 249] width 40 height 17
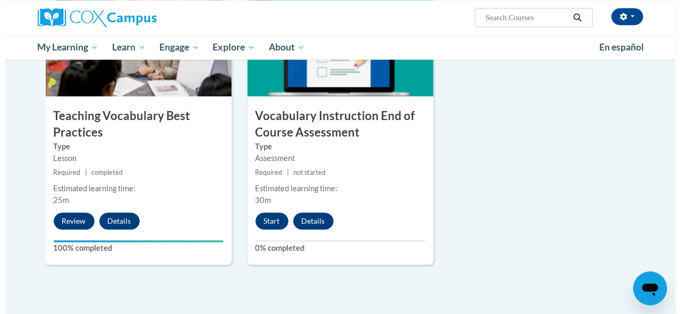
scroll to position [1179, 0]
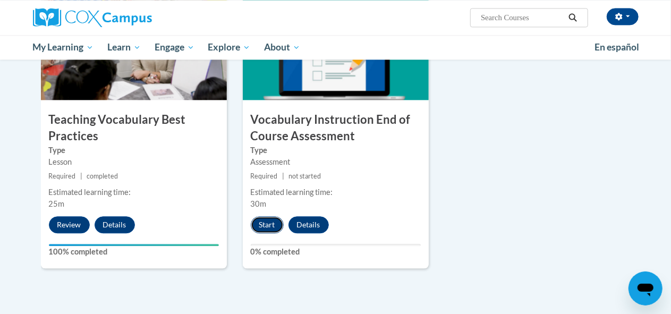
click at [273, 224] on button "Start" at bounding box center [267, 224] width 33 height 17
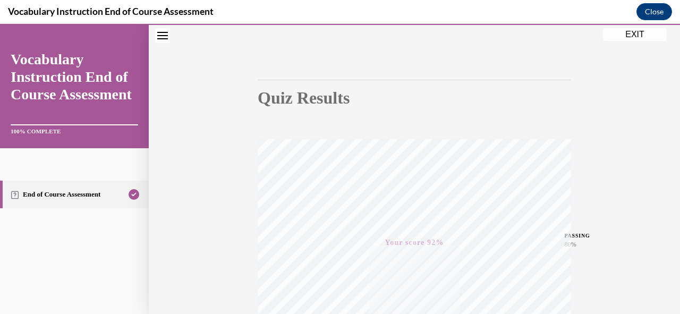
scroll to position [0, 0]
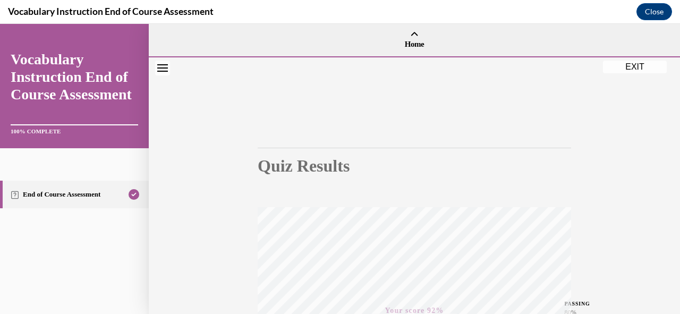
click at [640, 67] on button "EXIT" at bounding box center [635, 67] width 64 height 13
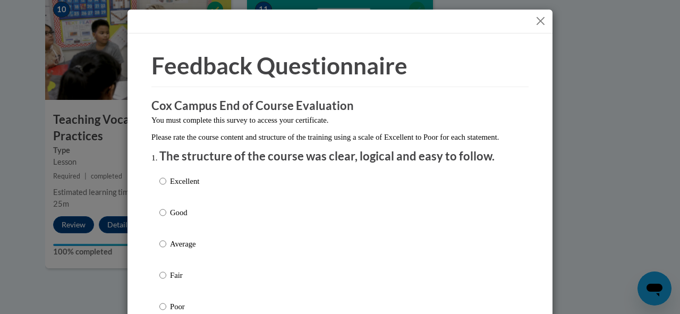
click at [539, 16] on button "Close" at bounding box center [540, 20] width 13 height 13
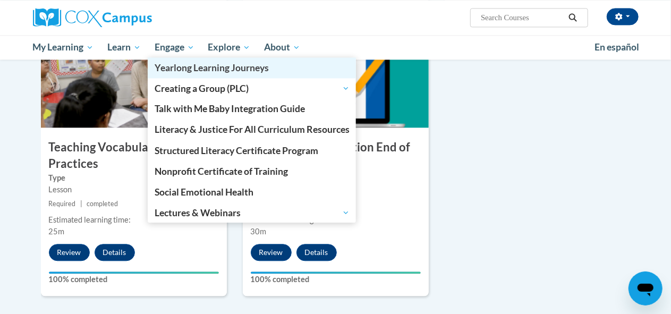
scroll to position [1154, 0]
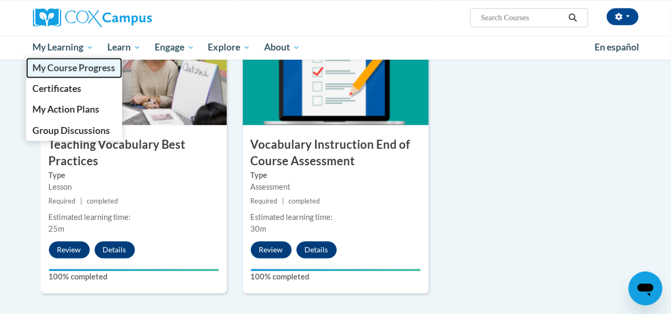
click at [69, 65] on span "My Course Progress" at bounding box center [73, 67] width 83 height 11
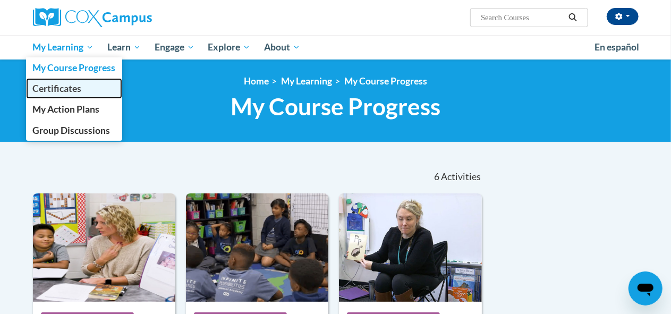
click at [55, 86] on span "Certificates" at bounding box center [56, 88] width 49 height 11
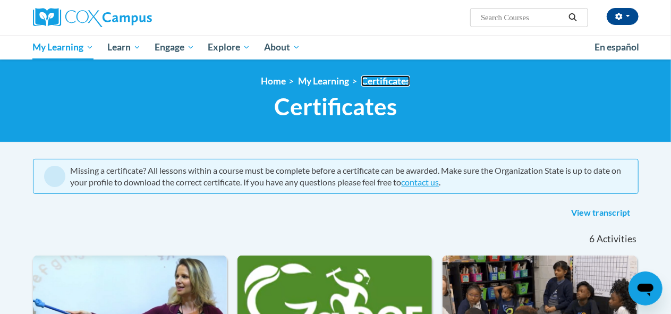
click at [392, 80] on link "Certificates" at bounding box center [385, 80] width 49 height 11
click at [53, 176] on span at bounding box center [54, 176] width 21 height 21
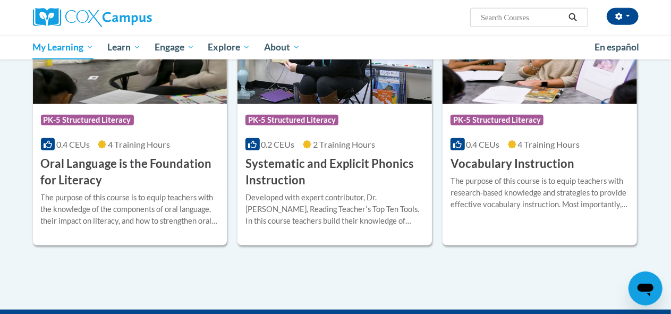
scroll to position [524, 0]
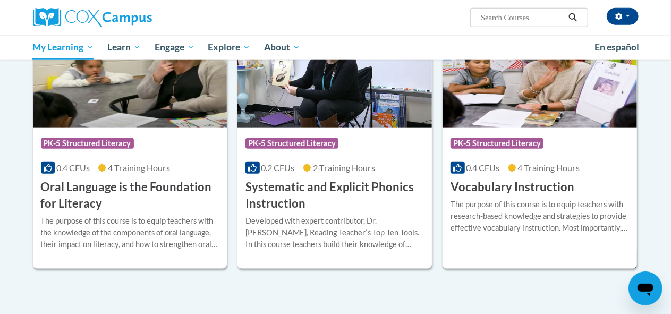
click at [507, 138] on span "PK-5 Structured Literacy" at bounding box center [497, 143] width 93 height 11
